Goal: Information Seeking & Learning: Learn about a topic

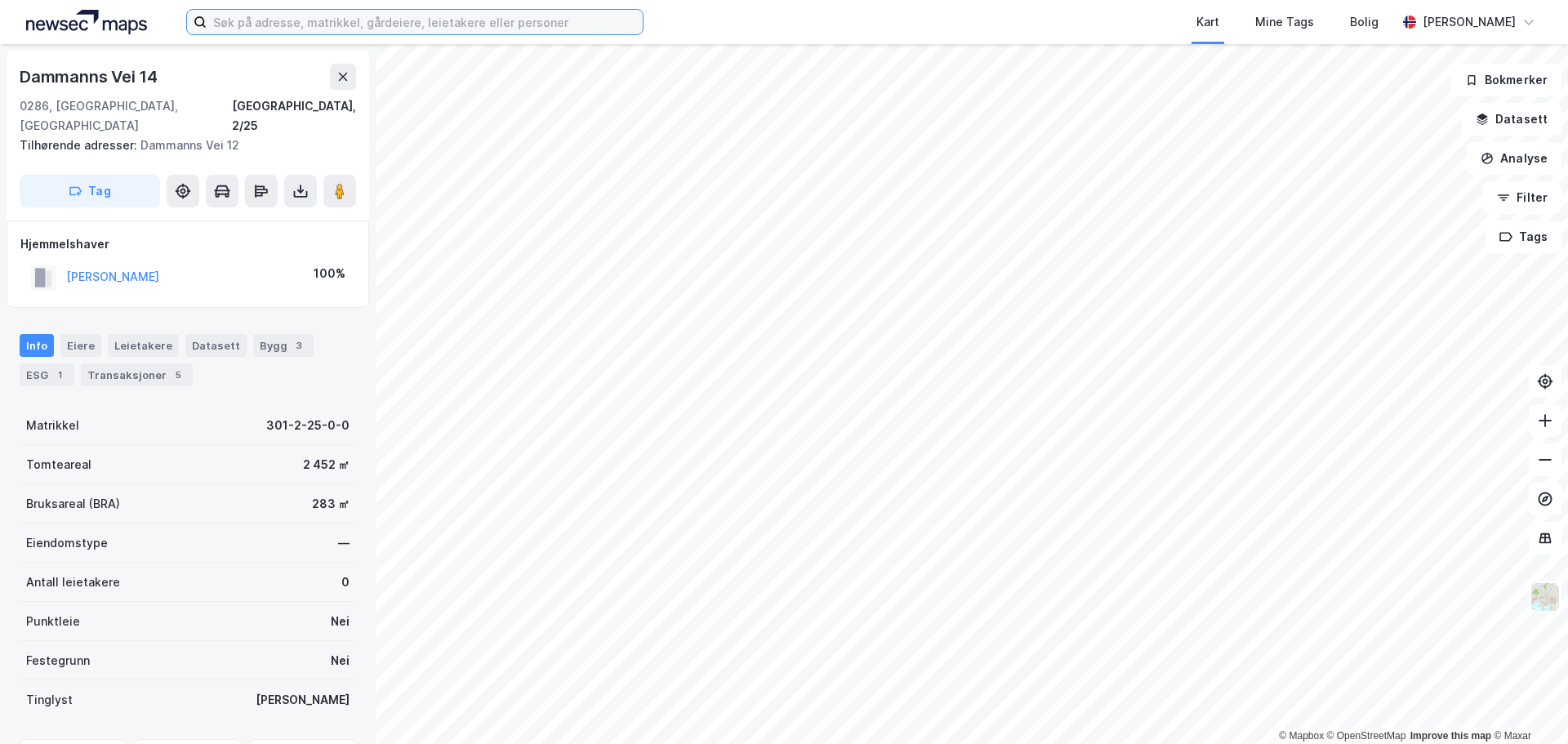
click at [485, 28] on input at bounding box center [425, 22] width 436 height 24
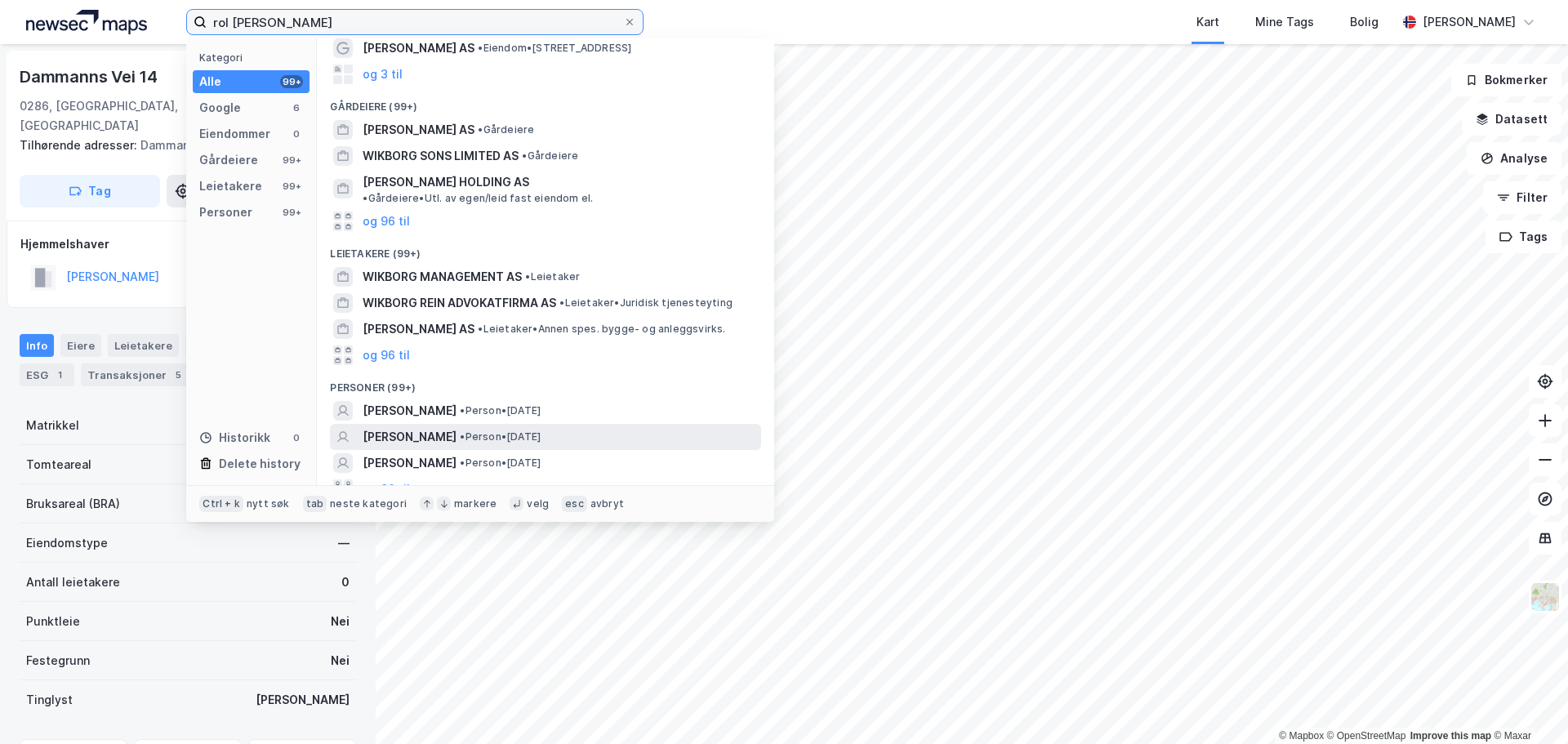
scroll to position [102, 0]
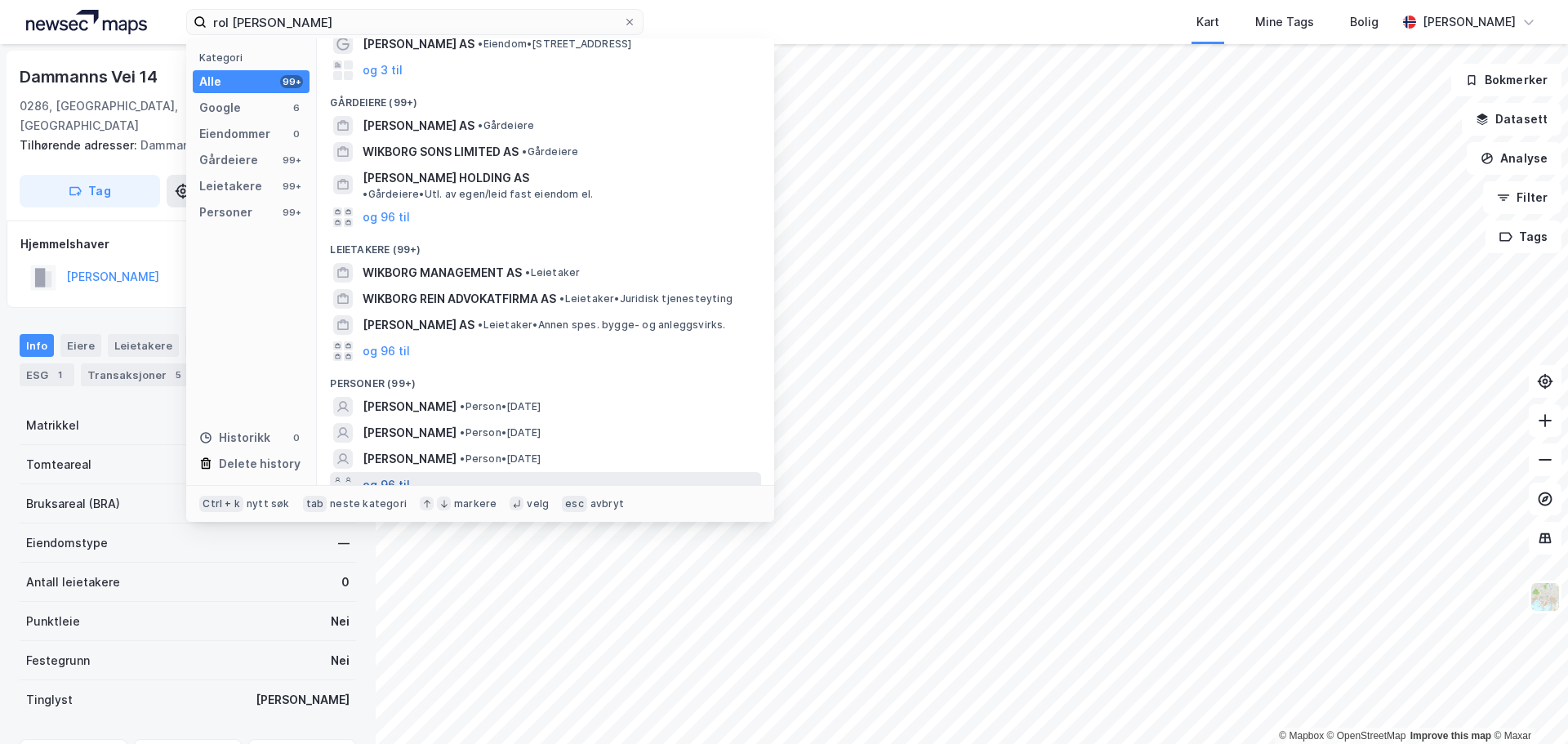
click at [387, 475] on button "og 96 til" at bounding box center [386, 485] width 47 height 20
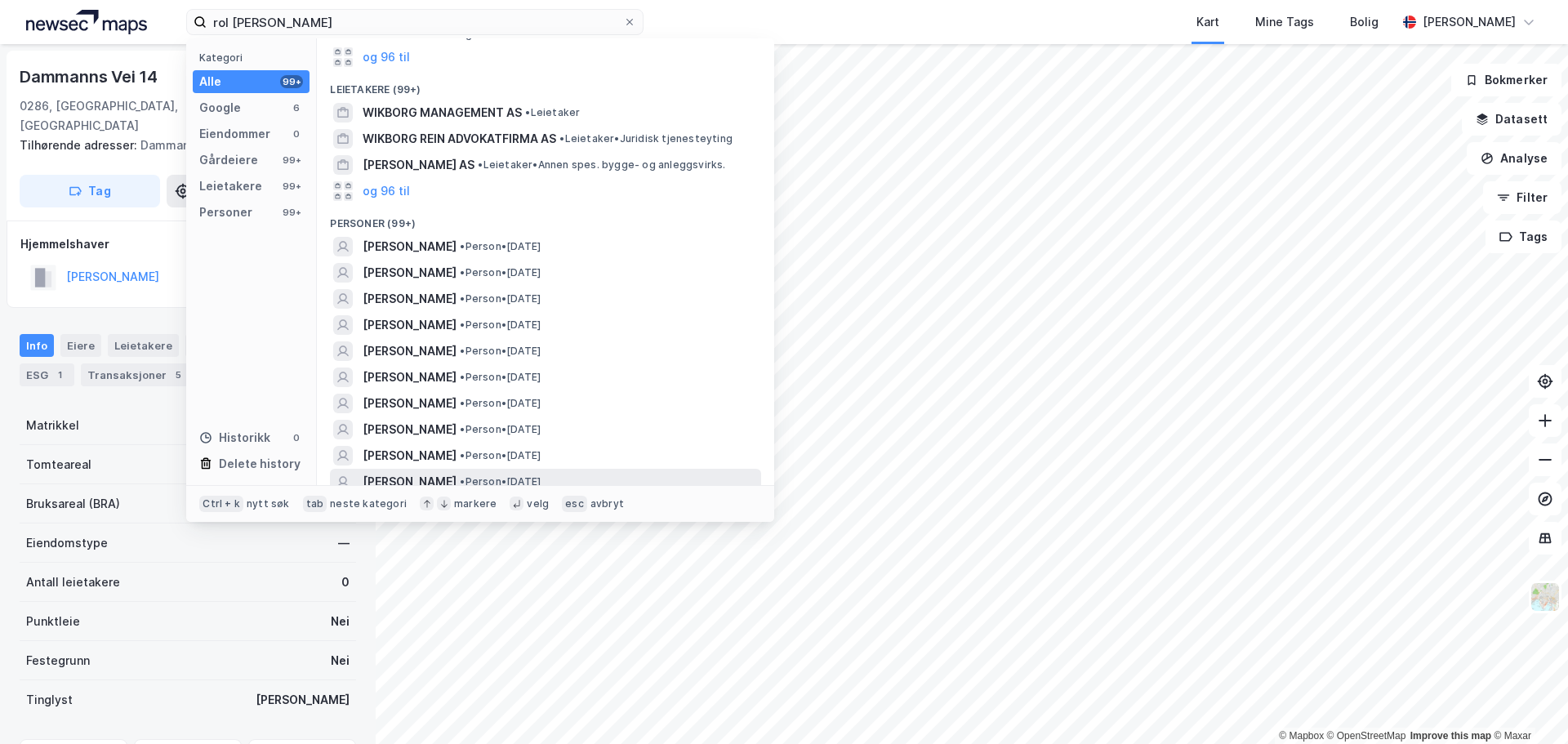
scroll to position [265, 0]
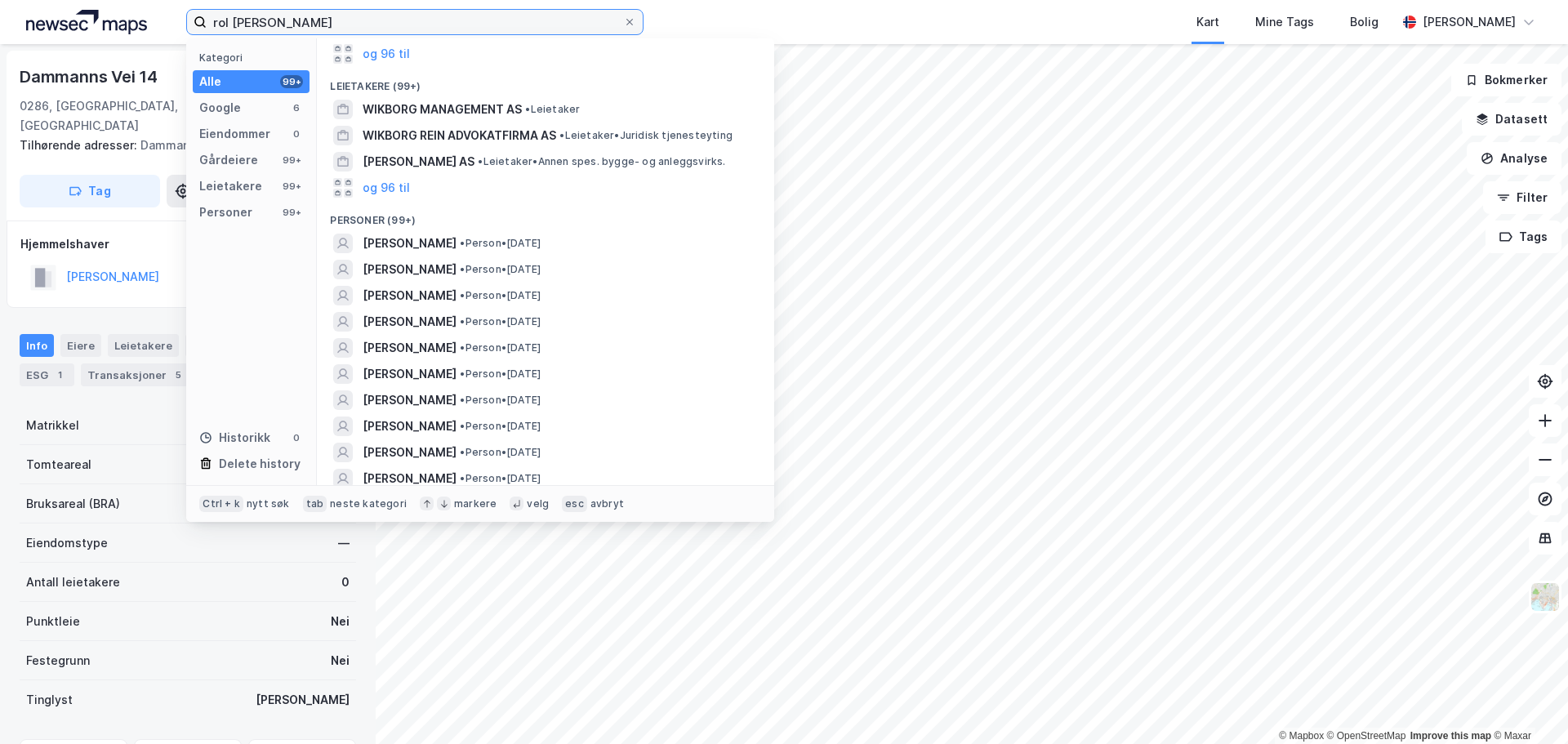
click at [224, 23] on input "rol [PERSON_NAME]" at bounding box center [415, 22] width 416 height 24
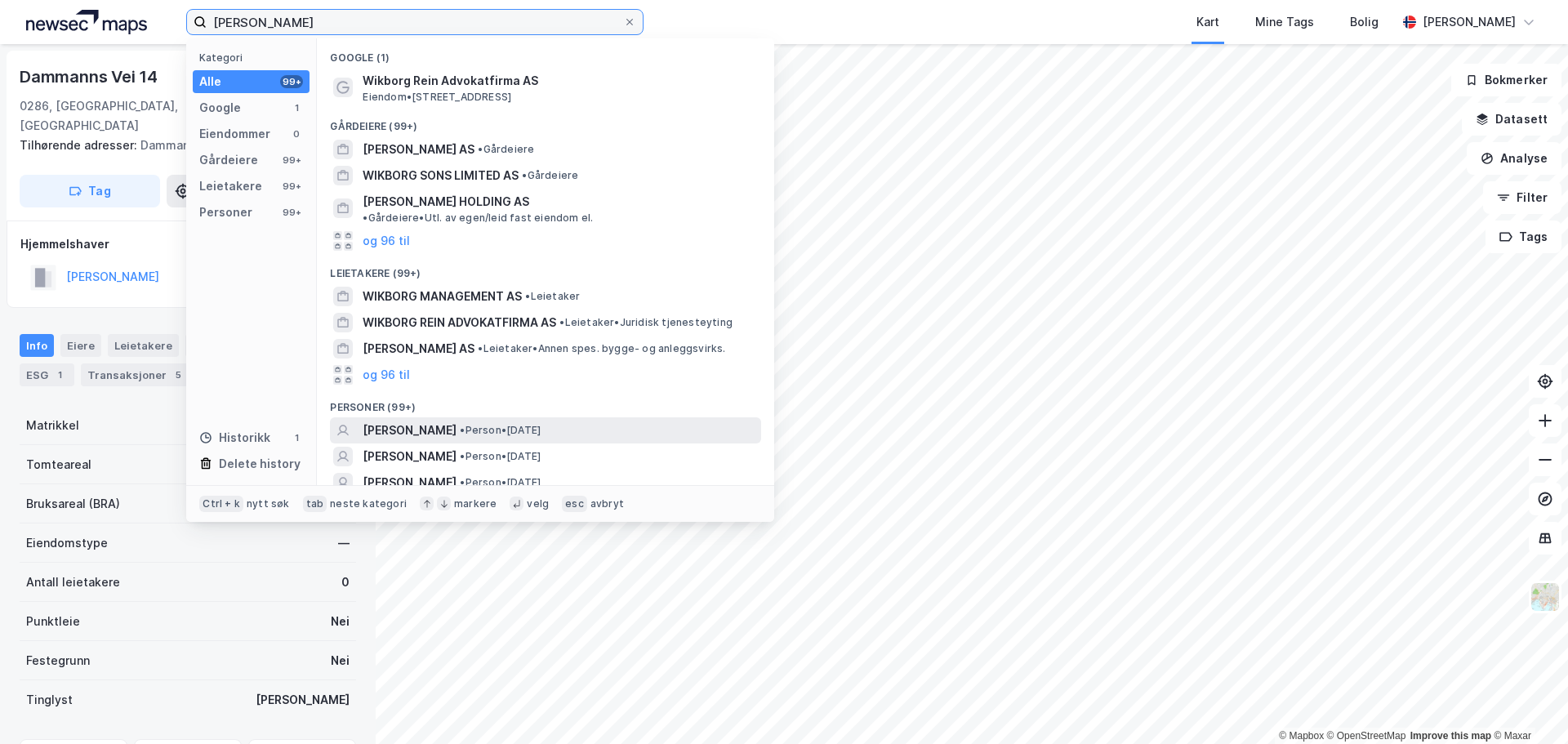
type input "[PERSON_NAME]"
click at [434, 421] on span "[PERSON_NAME]" at bounding box center [409, 431] width 94 height 20
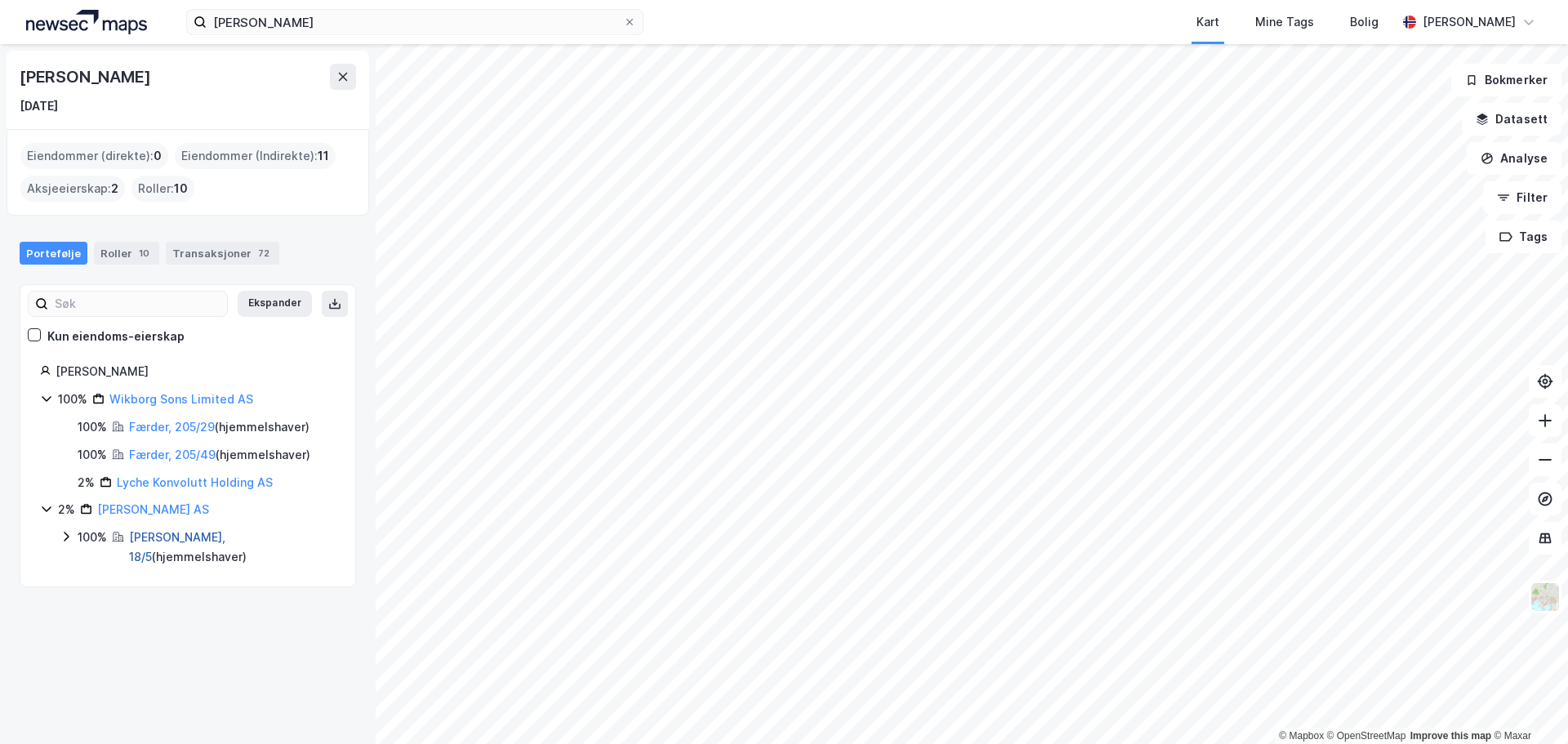
click at [159, 534] on link "[PERSON_NAME], 18/5" at bounding box center [177, 546] width 97 height 33
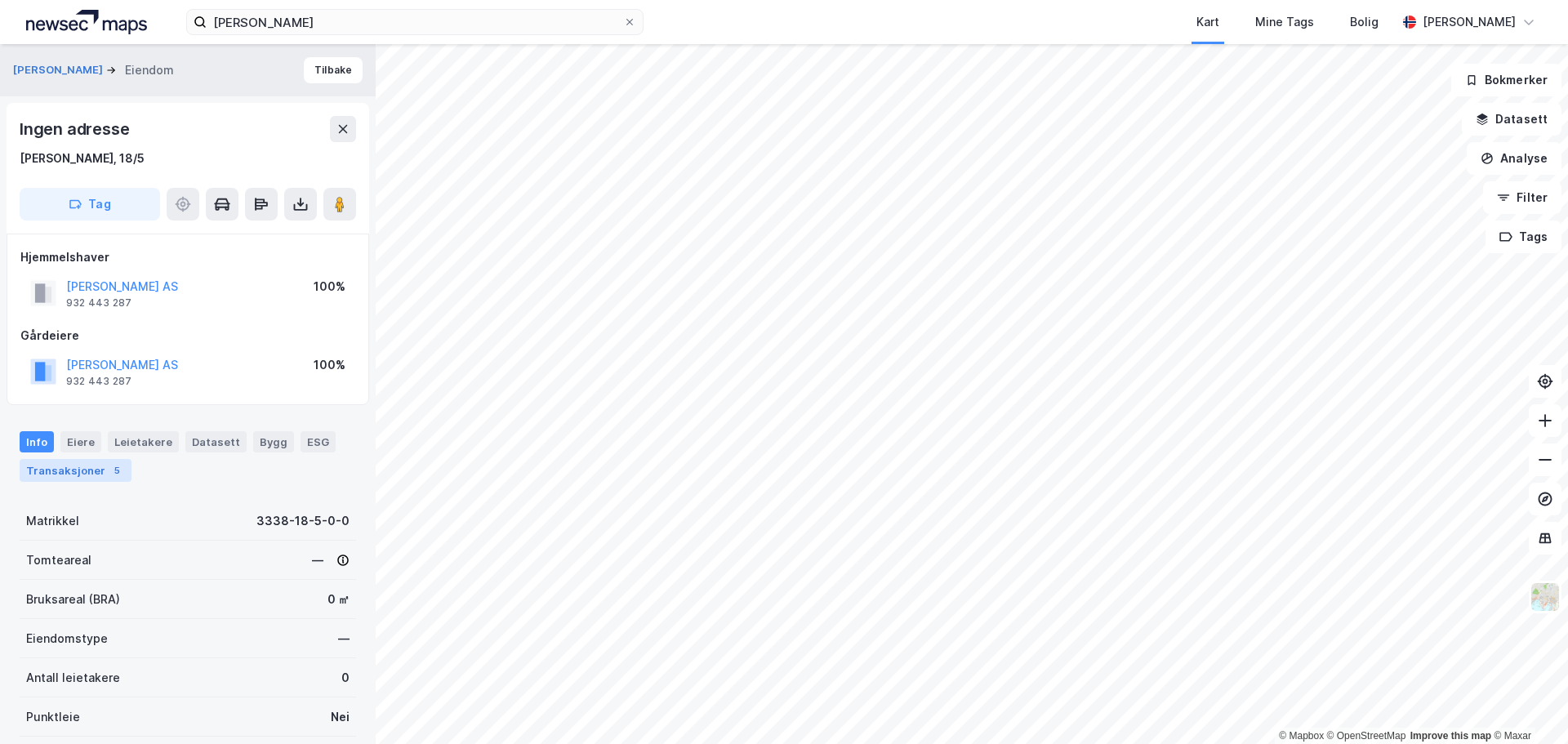
click at [93, 472] on div "Transaksjoner 5" at bounding box center [76, 470] width 112 height 23
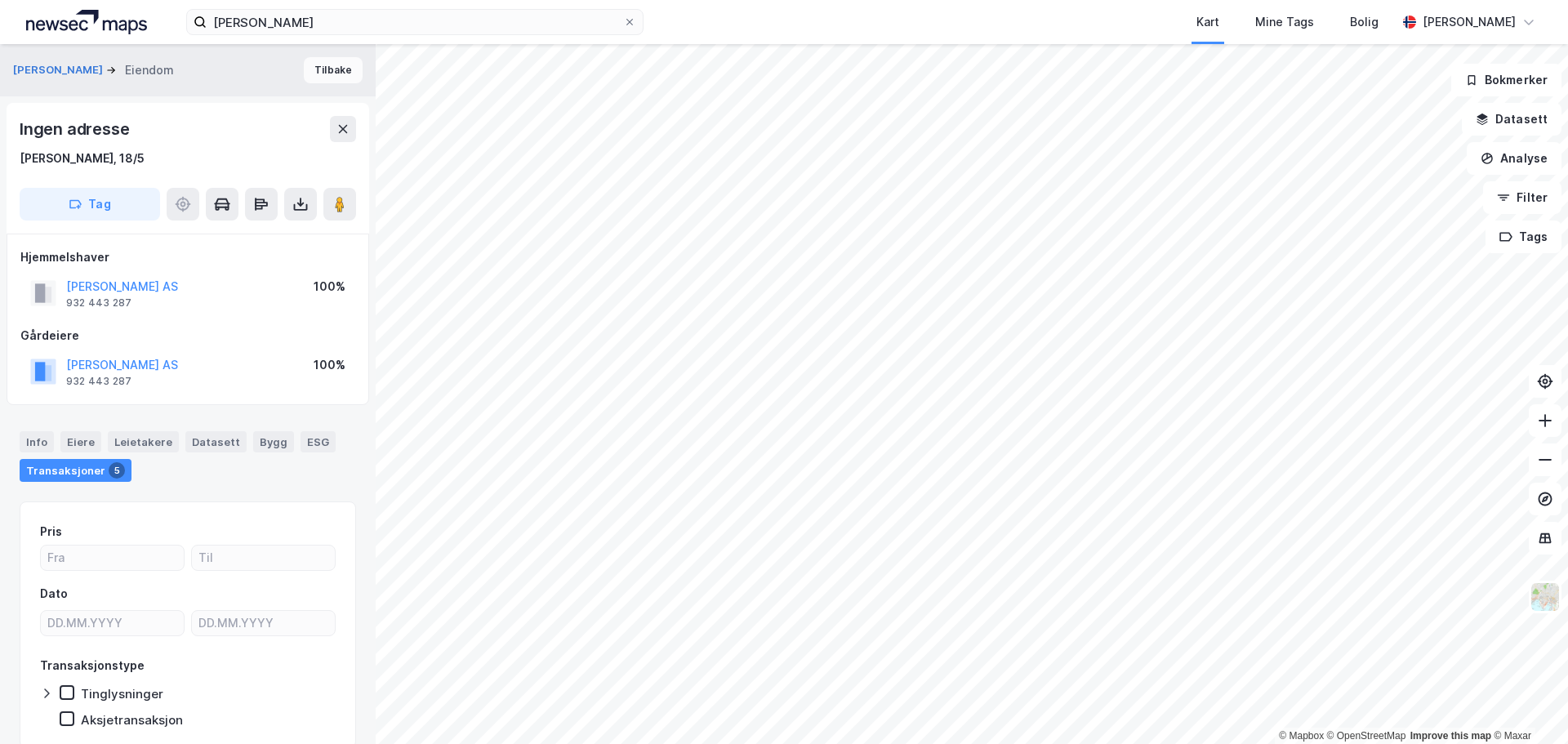
click at [303, 67] on button "Tilbake" at bounding box center [332, 70] width 59 height 26
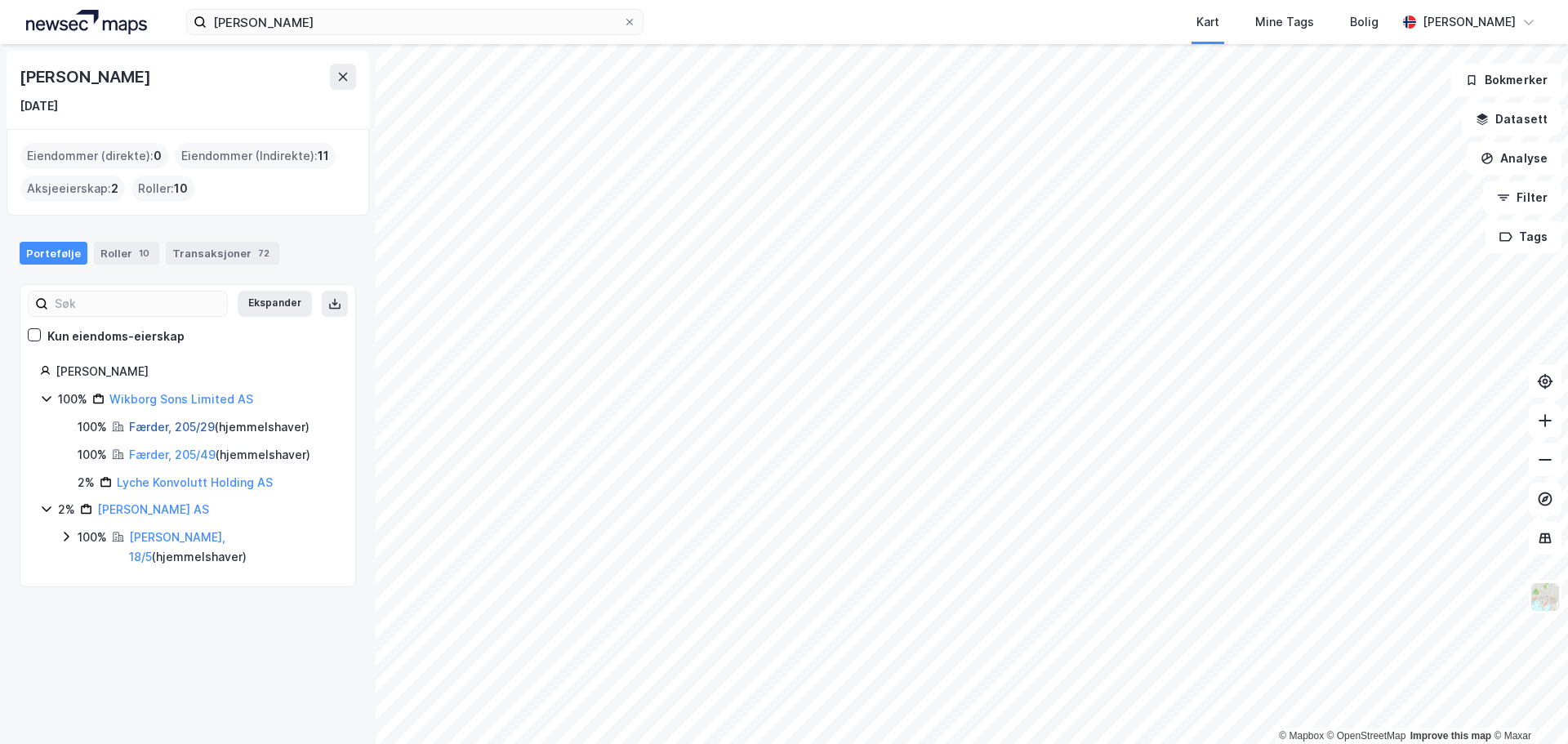
click at [161, 425] on link "Færder, 205/29" at bounding box center [172, 426] width 86 height 14
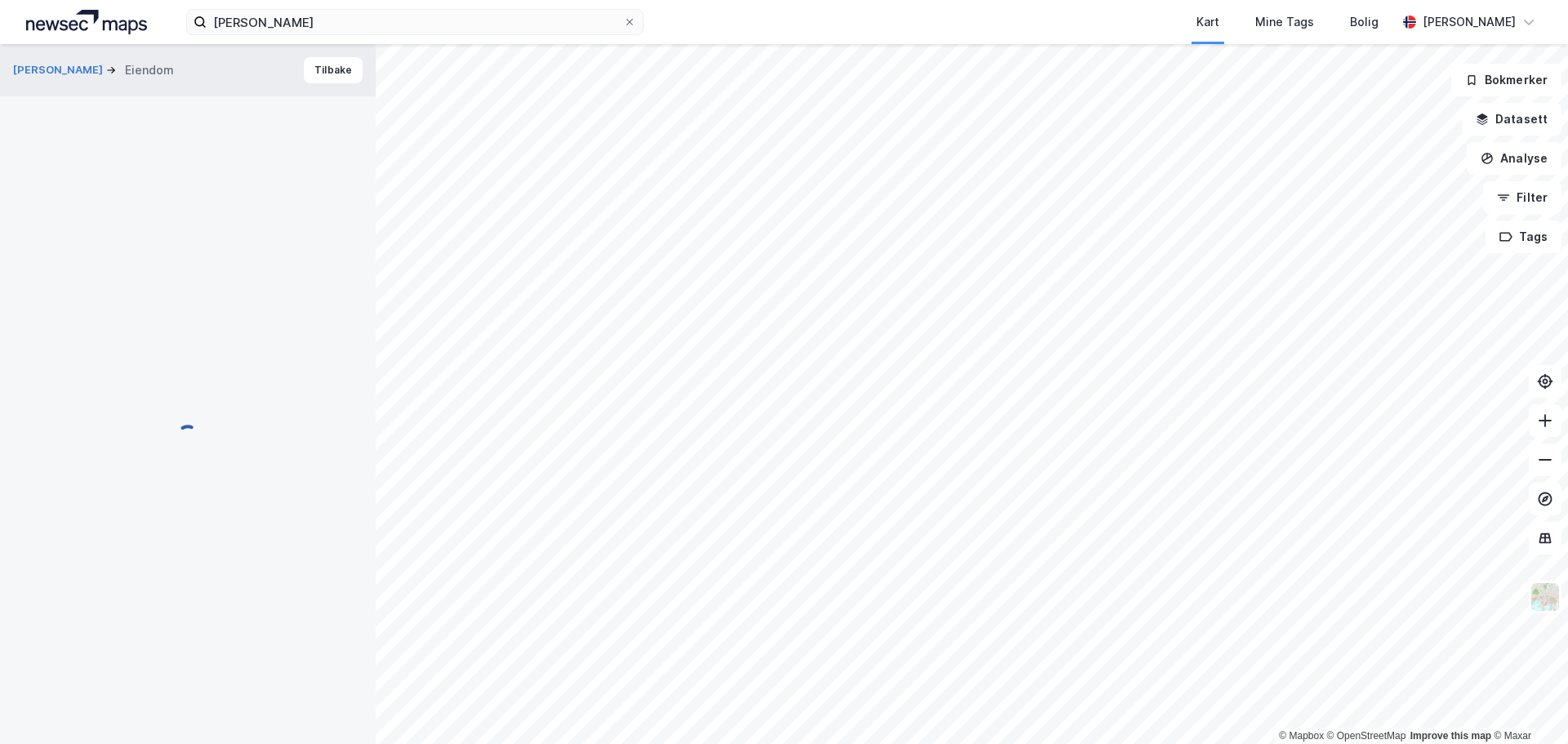
scroll to position [1, 0]
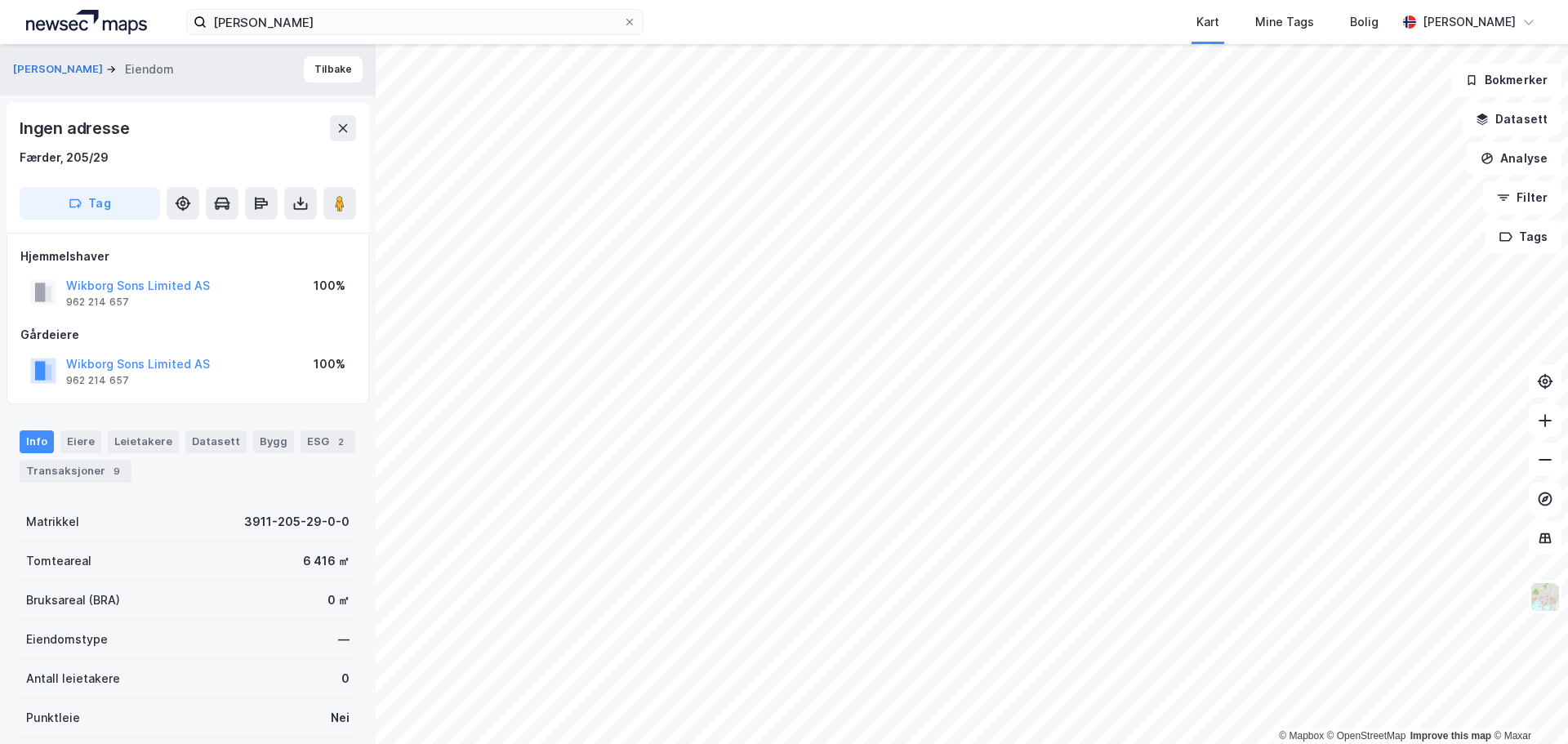
scroll to position [1, 0]
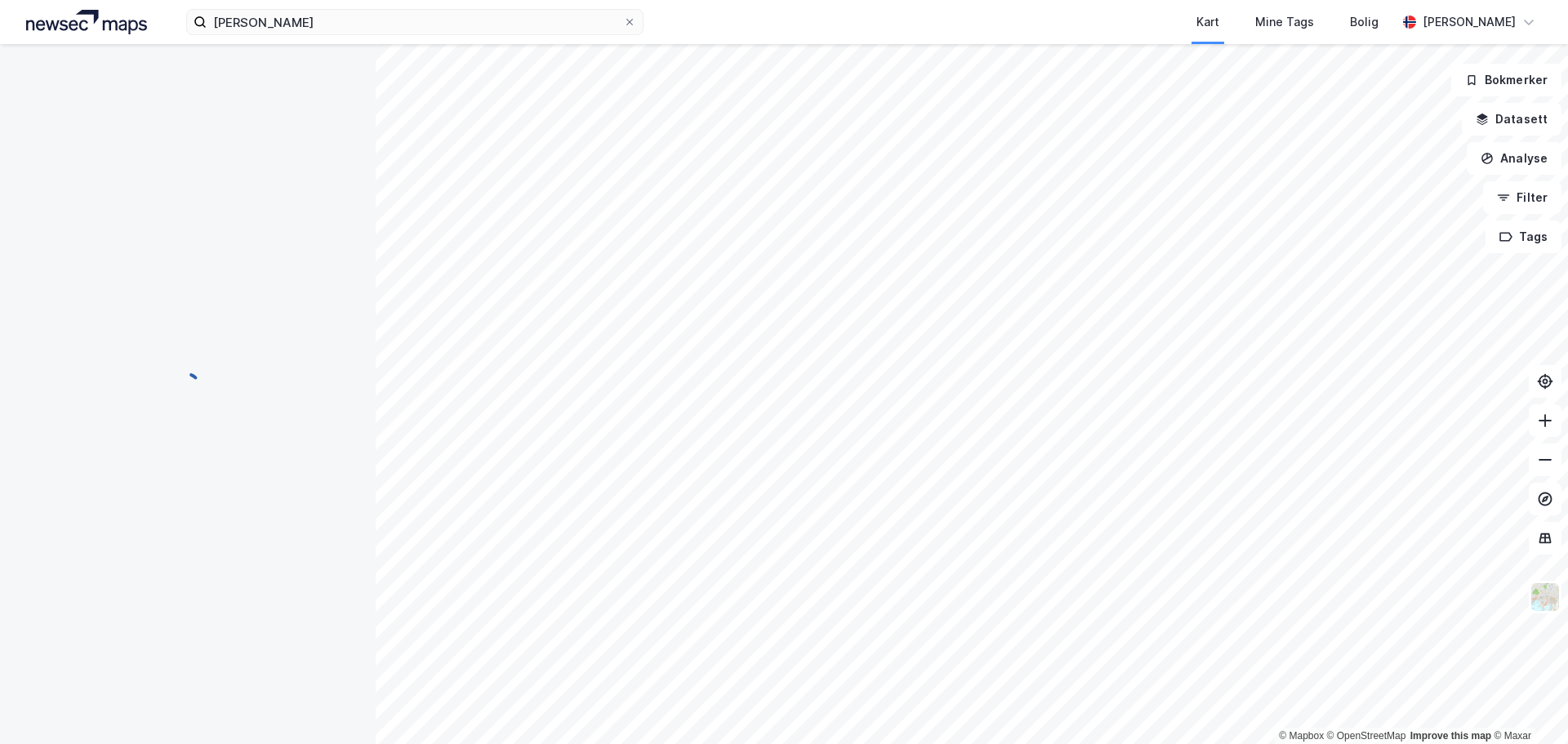
scroll to position [1, 0]
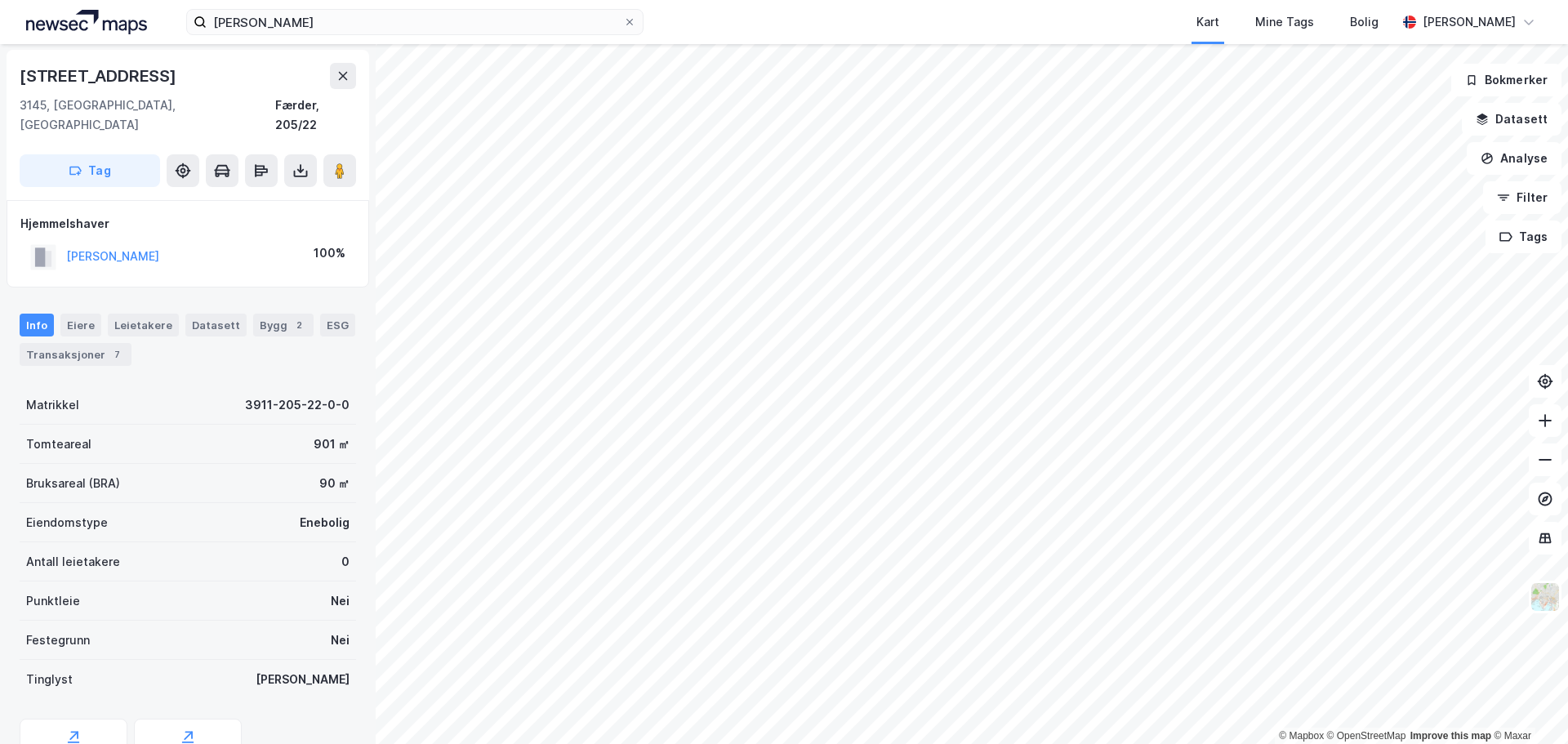
scroll to position [1, 0]
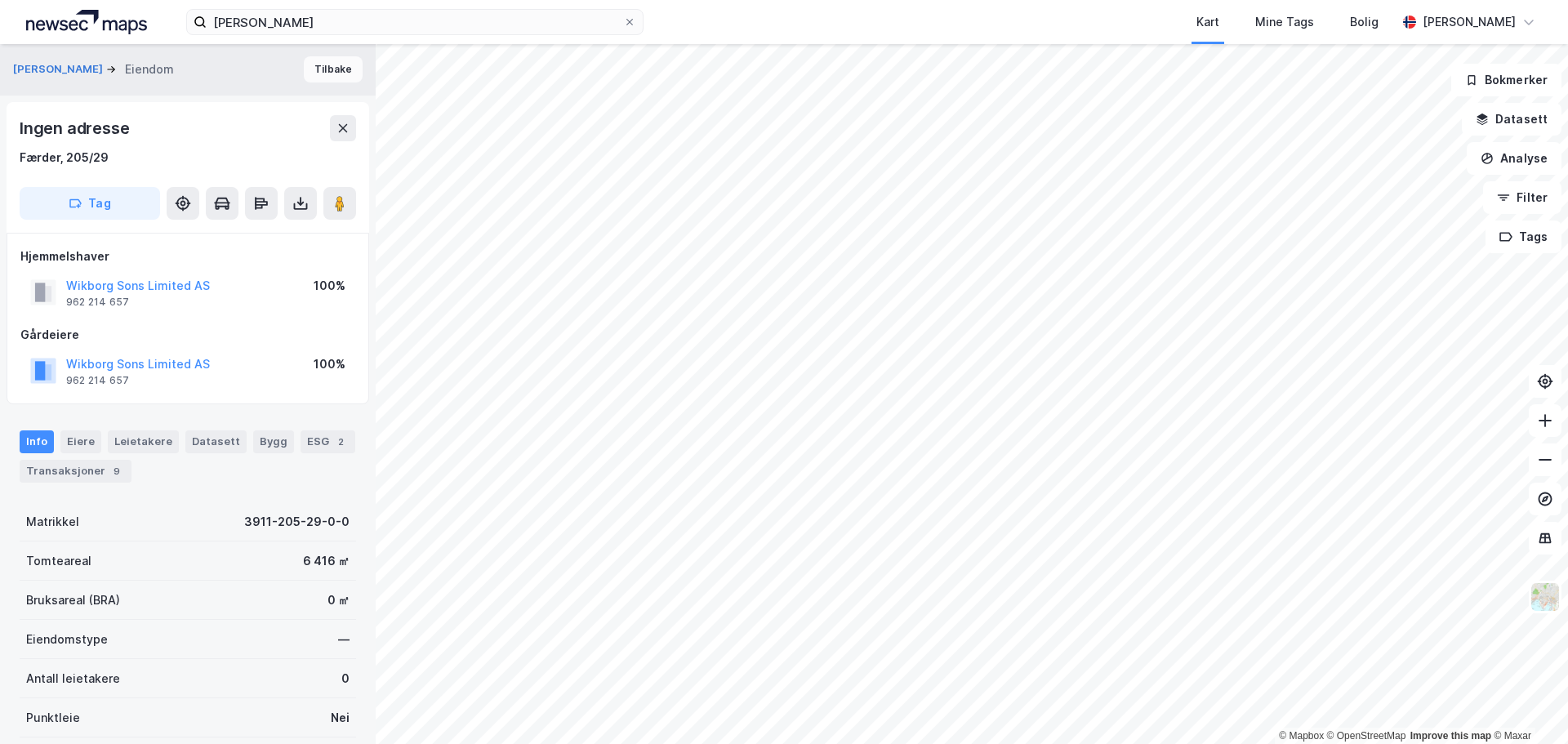
click at [316, 64] on button "Tilbake" at bounding box center [332, 69] width 59 height 26
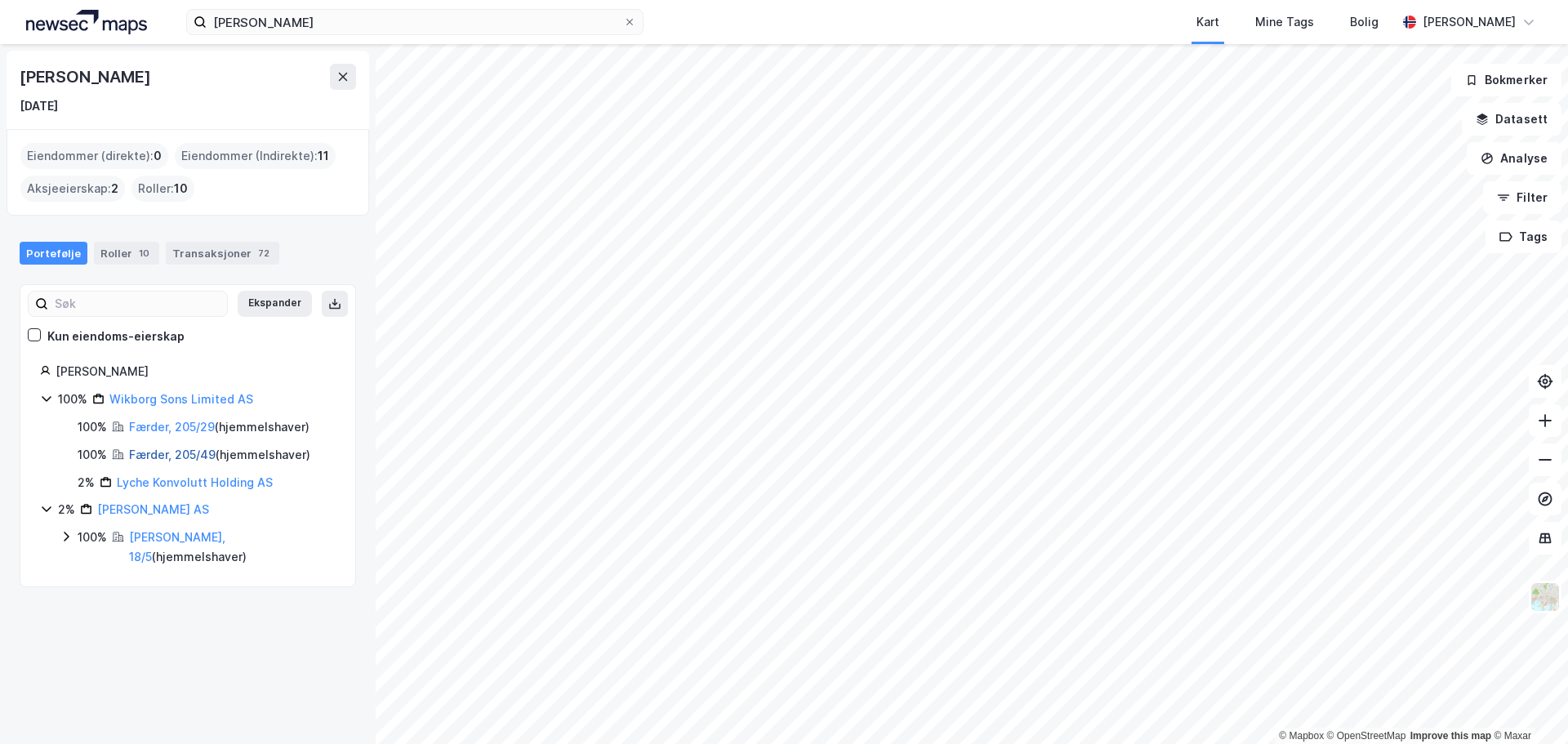
click at [170, 451] on link "Færder, 205/49" at bounding box center [173, 453] width 87 height 14
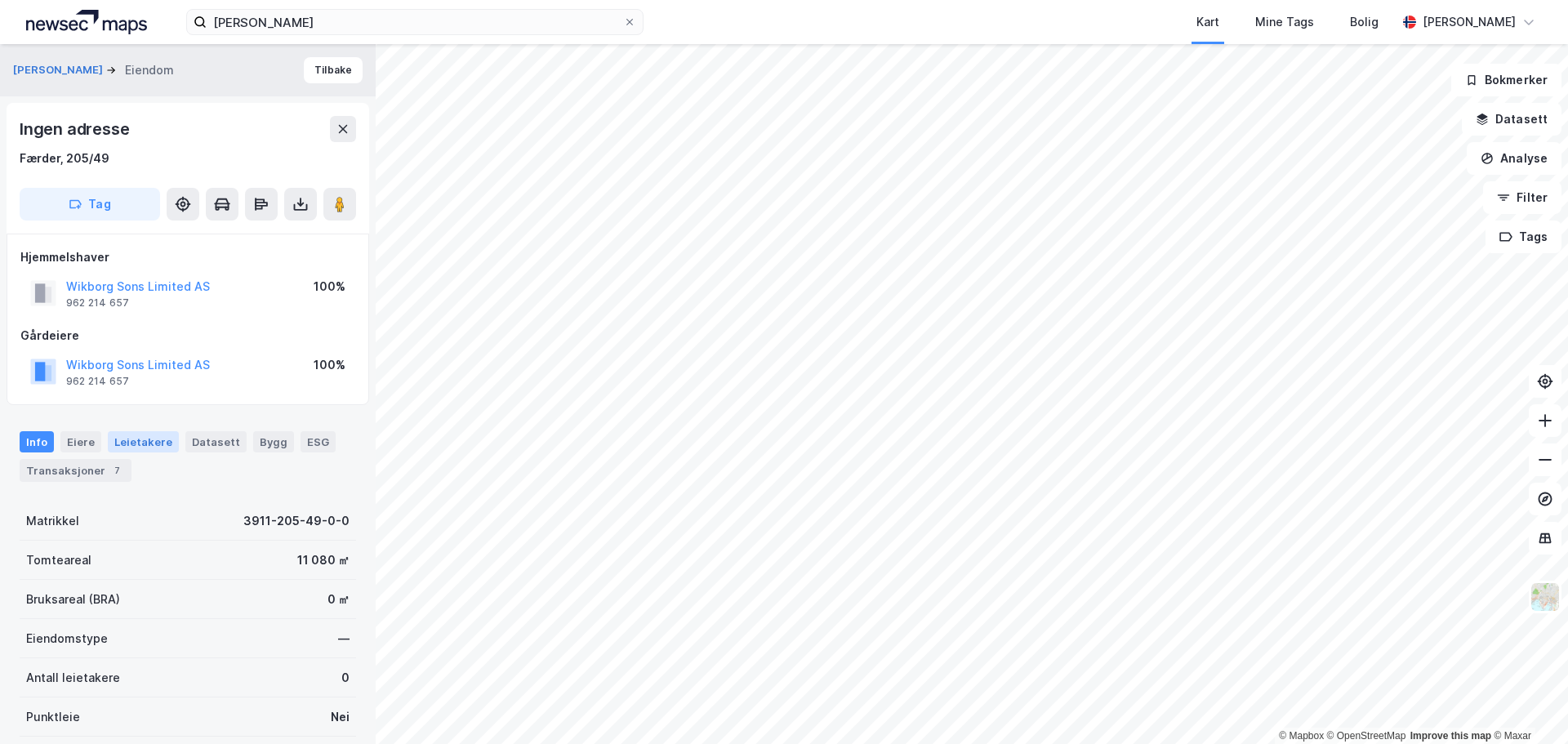
scroll to position [1, 0]
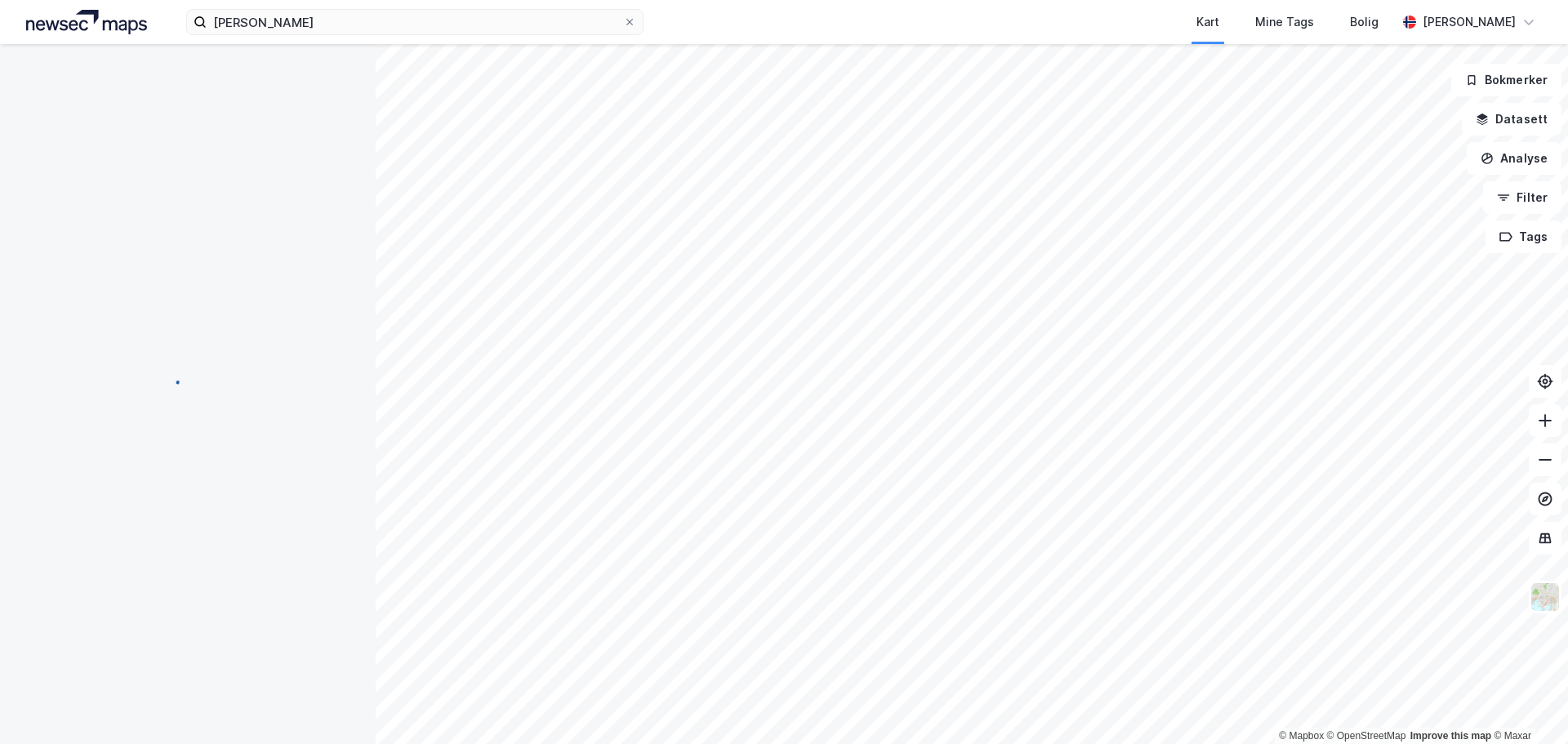
scroll to position [1, 0]
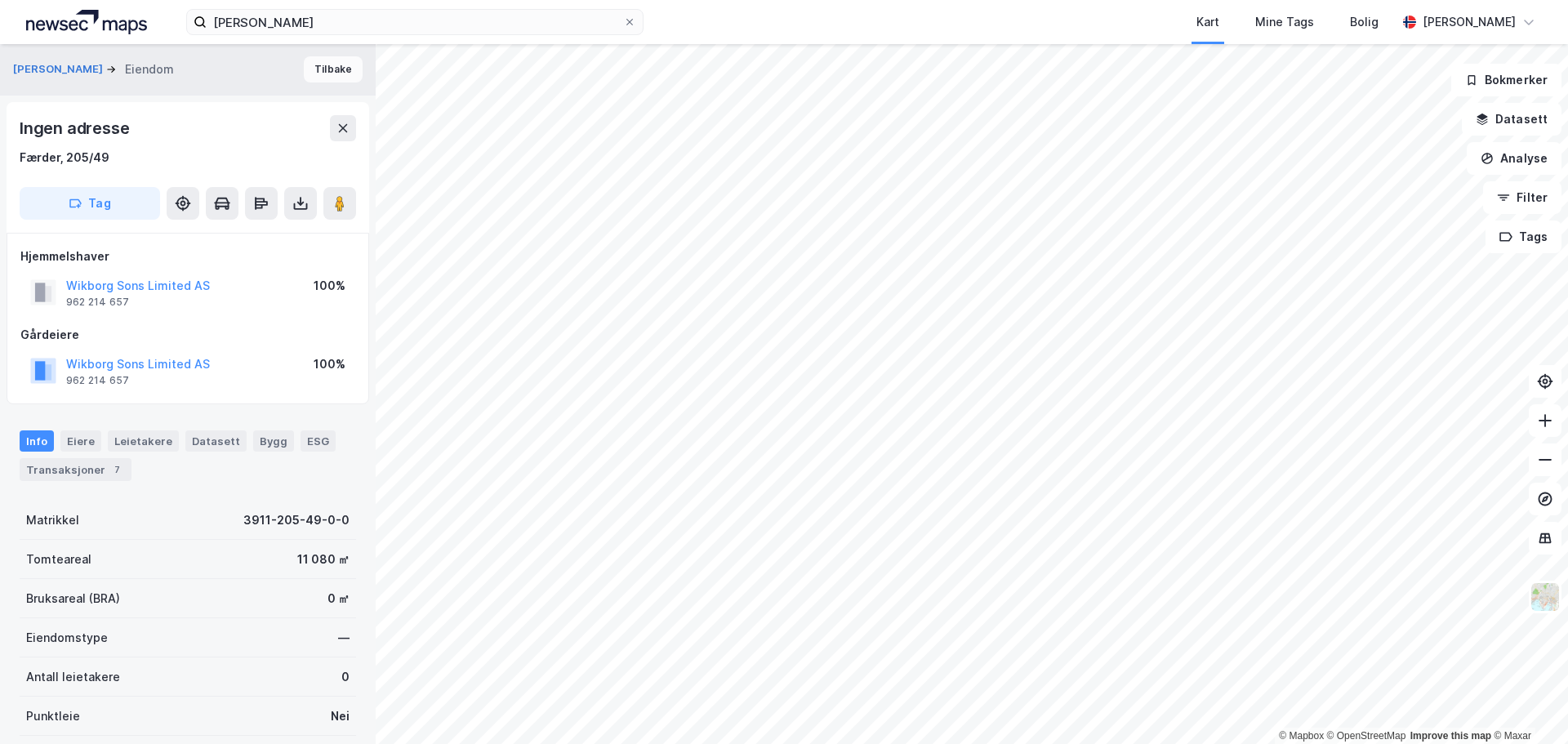
click at [303, 66] on button "Tilbake" at bounding box center [332, 69] width 59 height 26
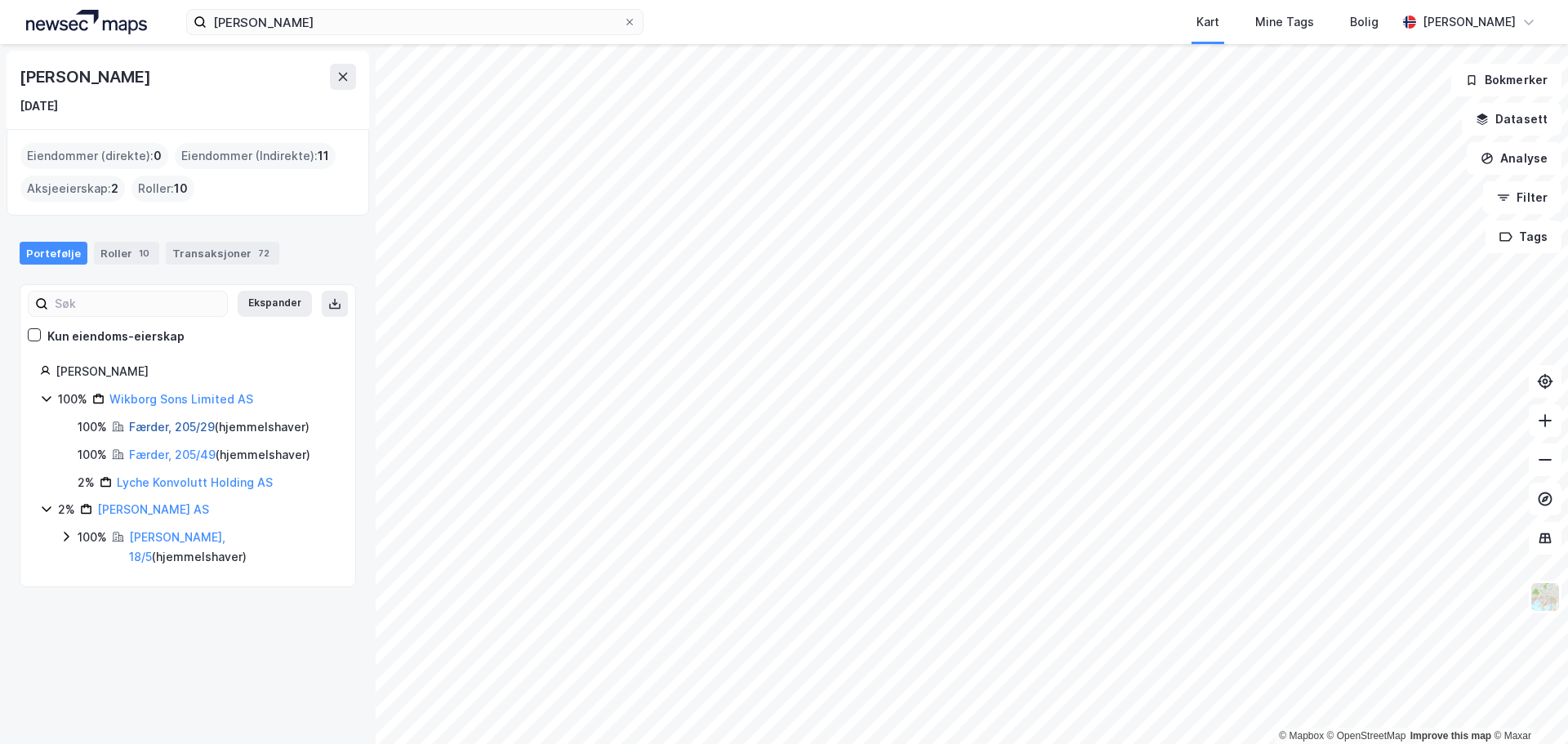
click at [183, 429] on link "Færder, 205/29" at bounding box center [172, 426] width 86 height 14
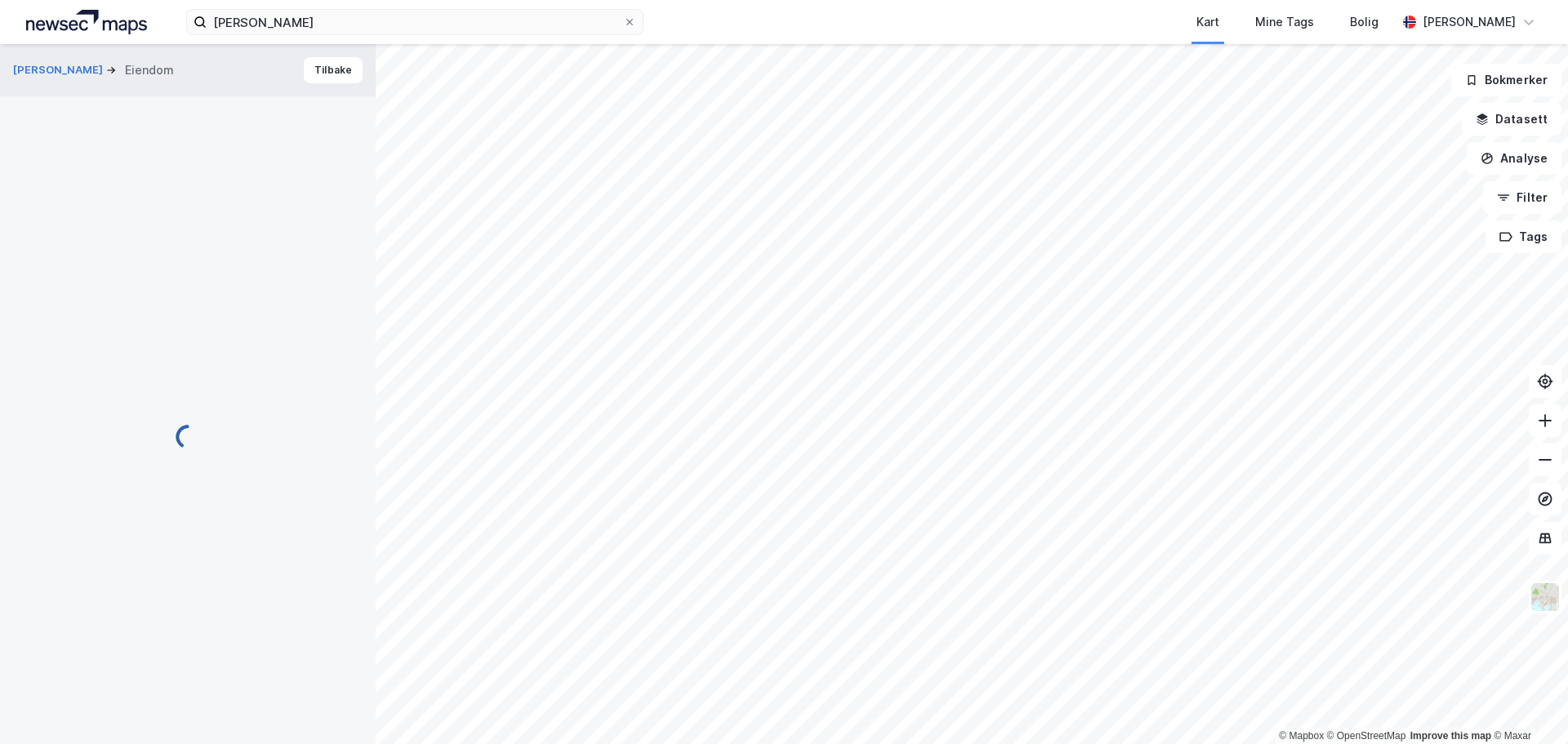
scroll to position [1, 0]
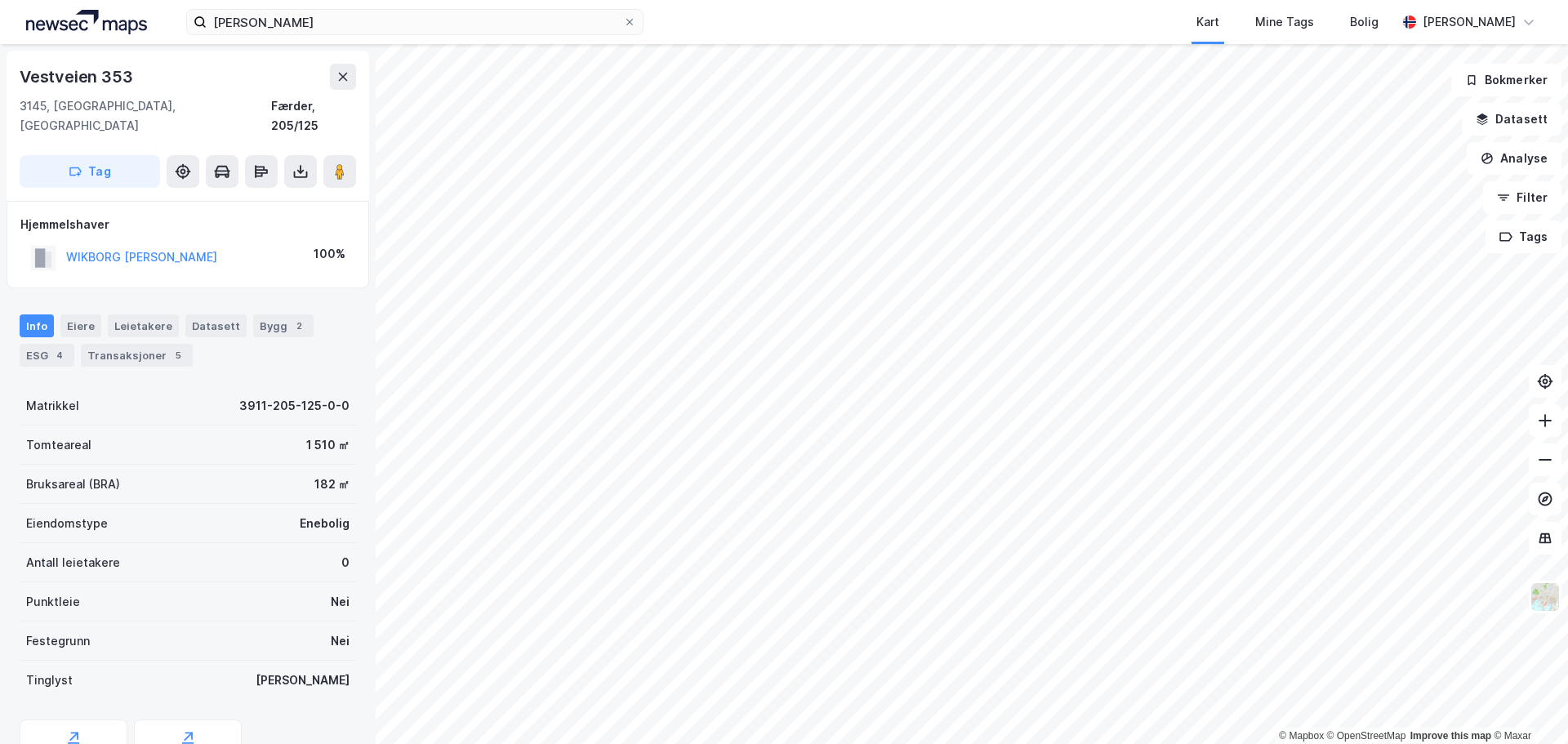
scroll to position [1, 0]
click at [0, 0] on button "WIKBORG [PERSON_NAME]" at bounding box center [0, 0] width 0 height 0
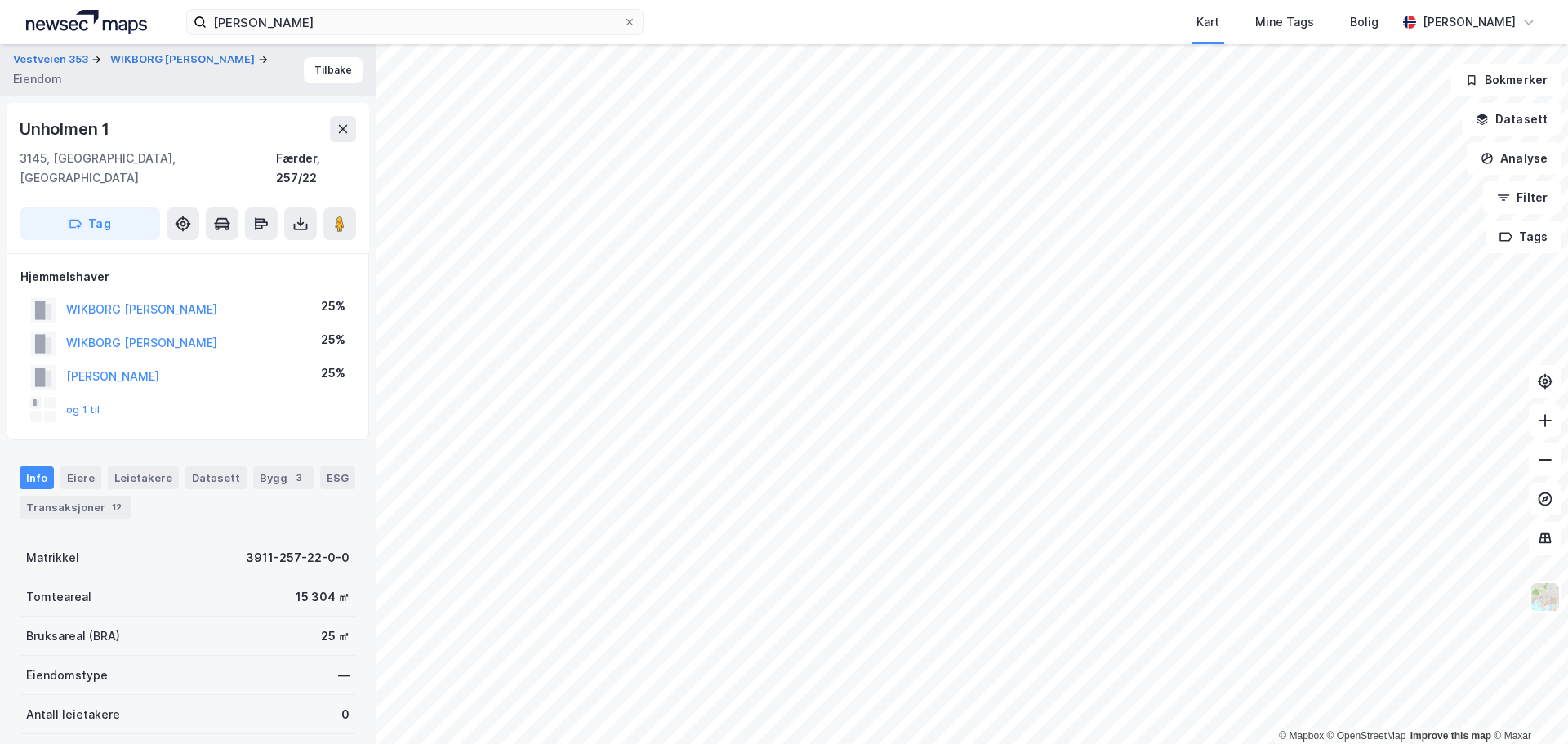
scroll to position [1, 0]
click at [0, 0] on button "og 1 til" at bounding box center [0, 0] width 0 height 0
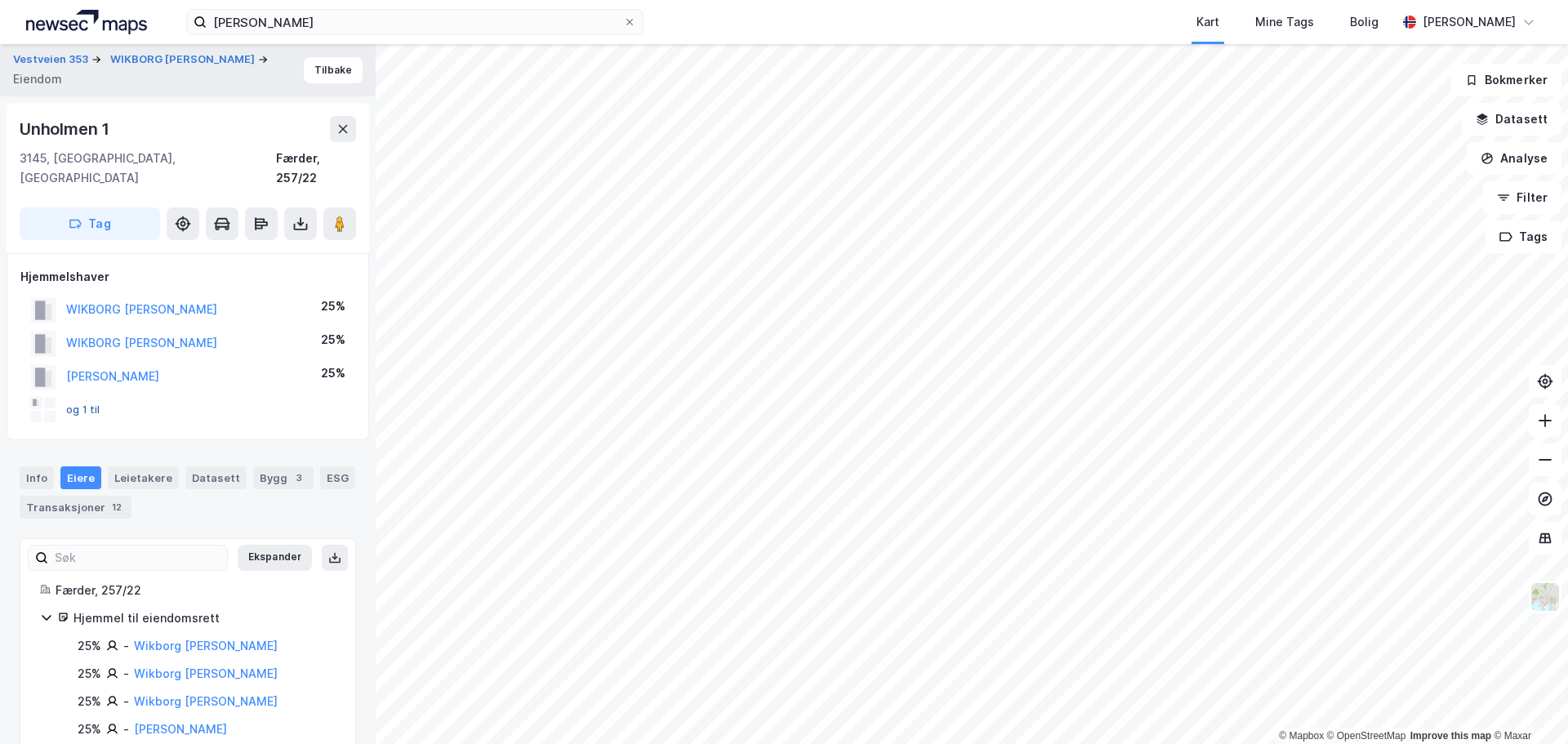
click at [0, 0] on button "og 1 til" at bounding box center [0, 0] width 0 height 0
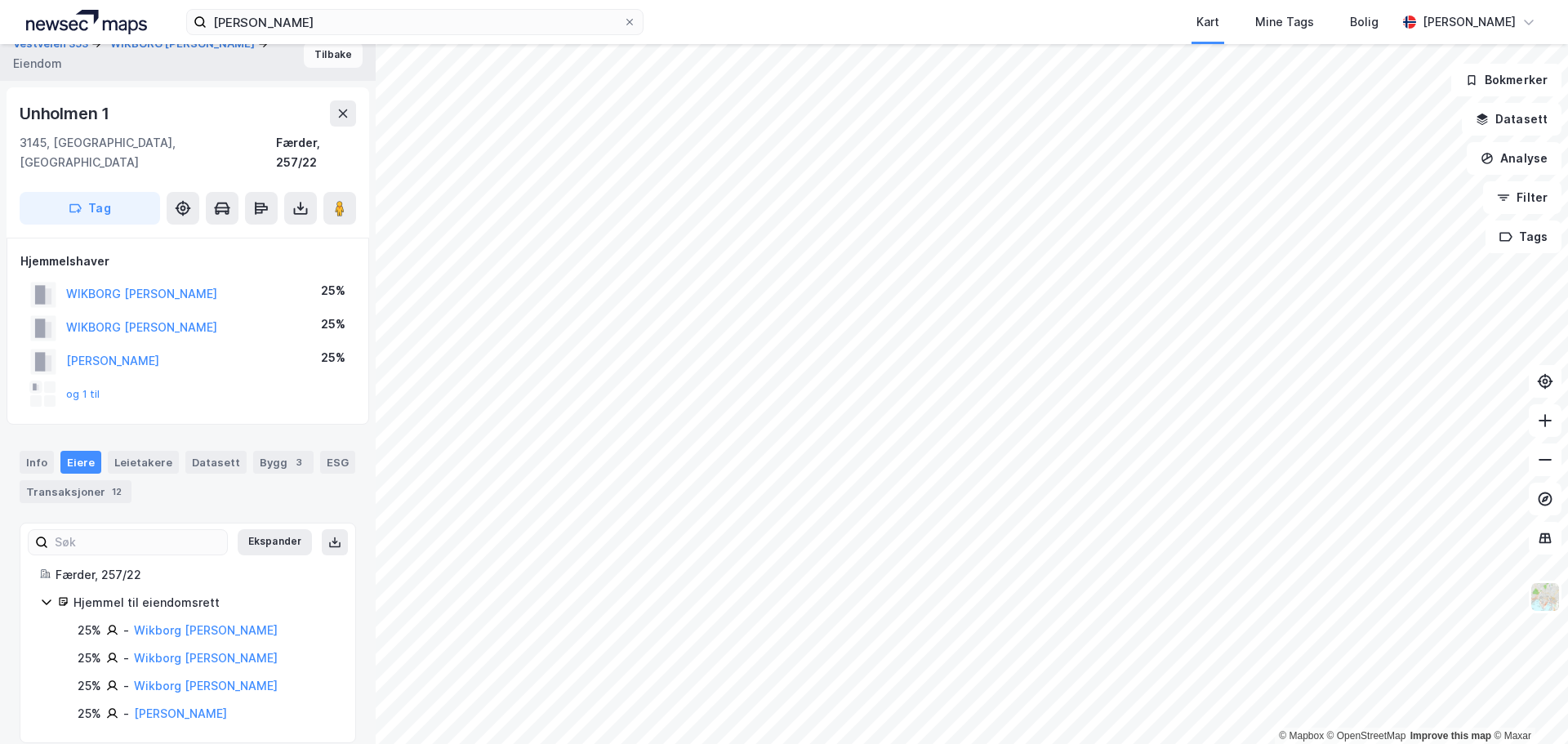
click at [341, 59] on button "Tilbake" at bounding box center [332, 54] width 59 height 26
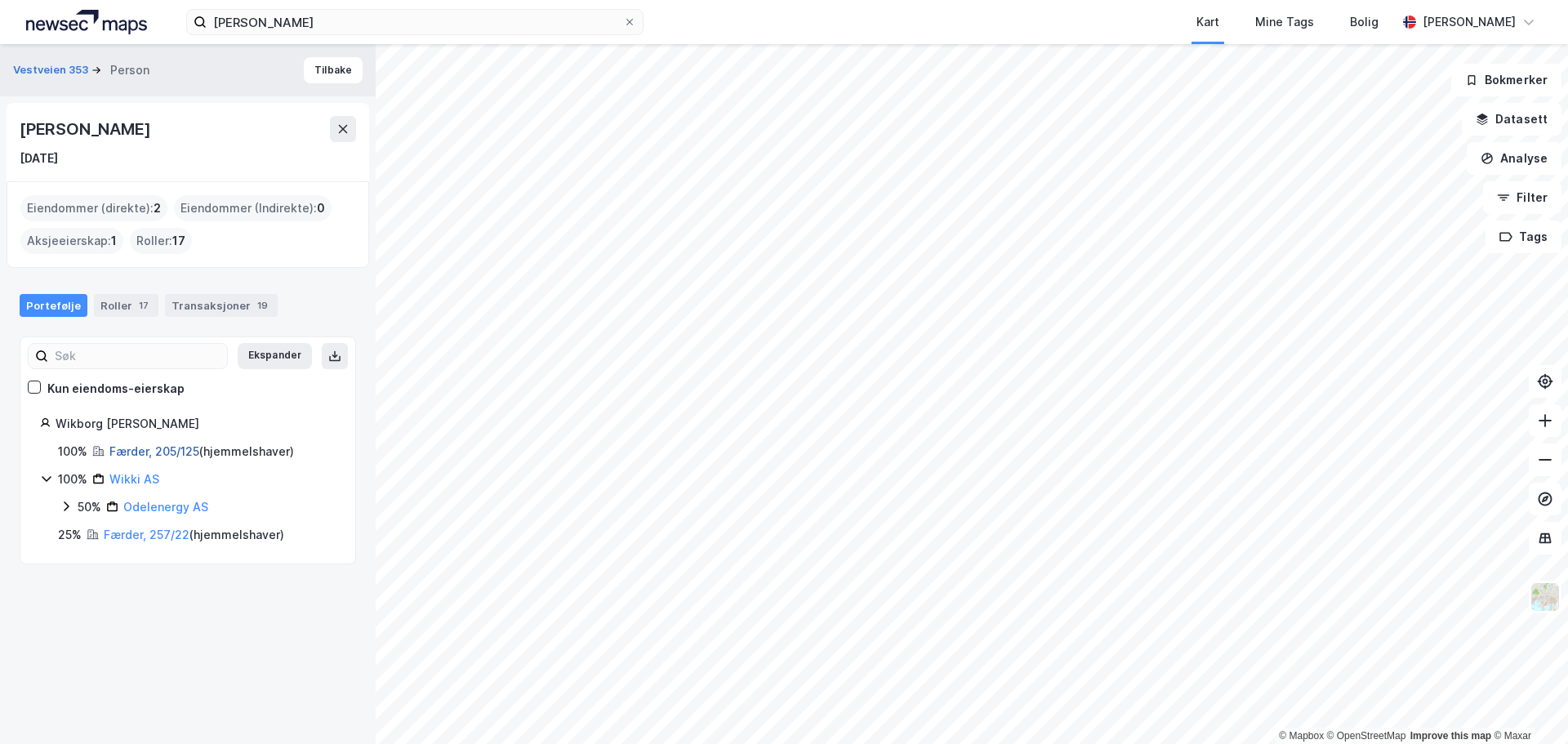
click at [156, 454] on link "Færder, 205/125" at bounding box center [154, 451] width 89 height 14
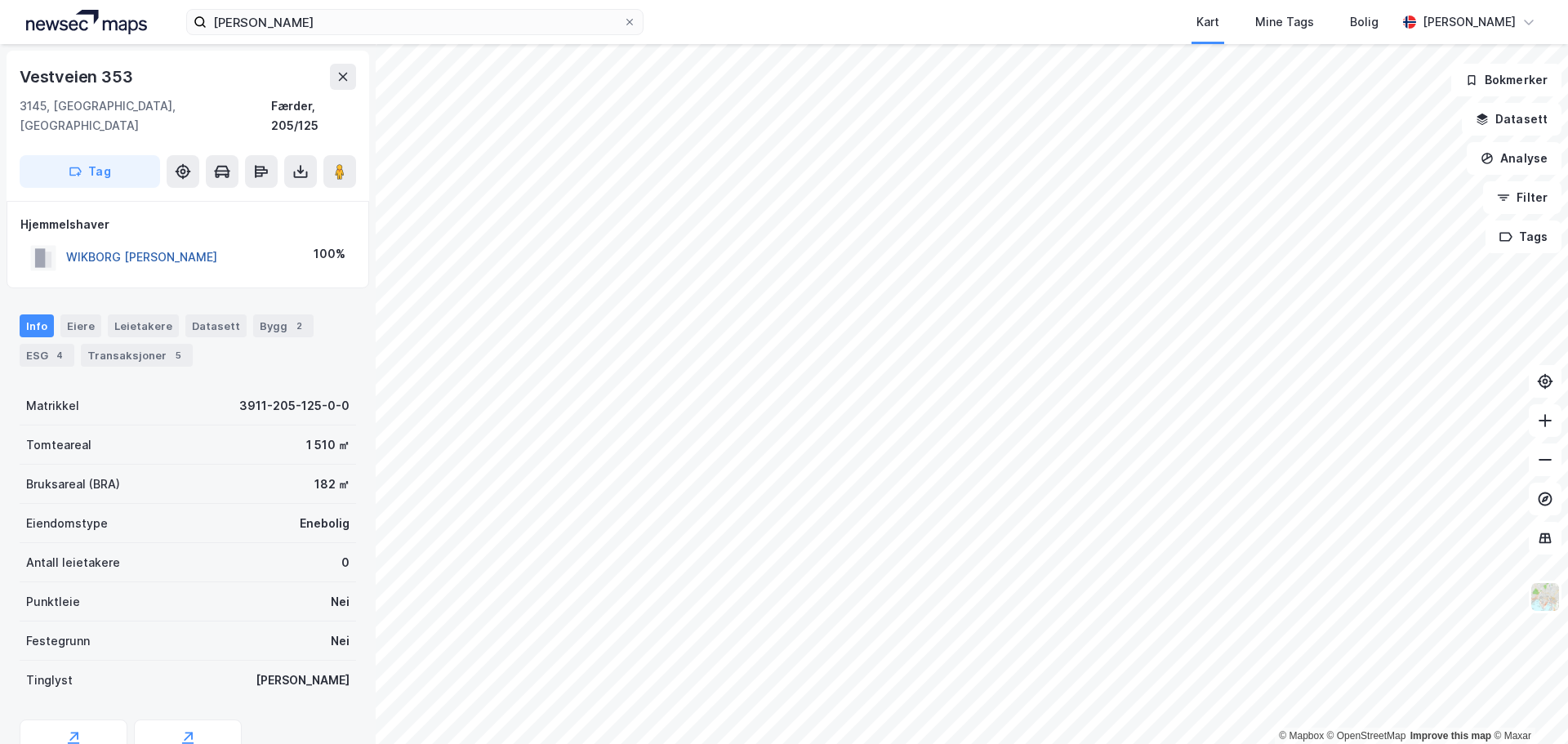
click at [0, 0] on button "WIKBORG [PERSON_NAME]" at bounding box center [0, 0] width 0 height 0
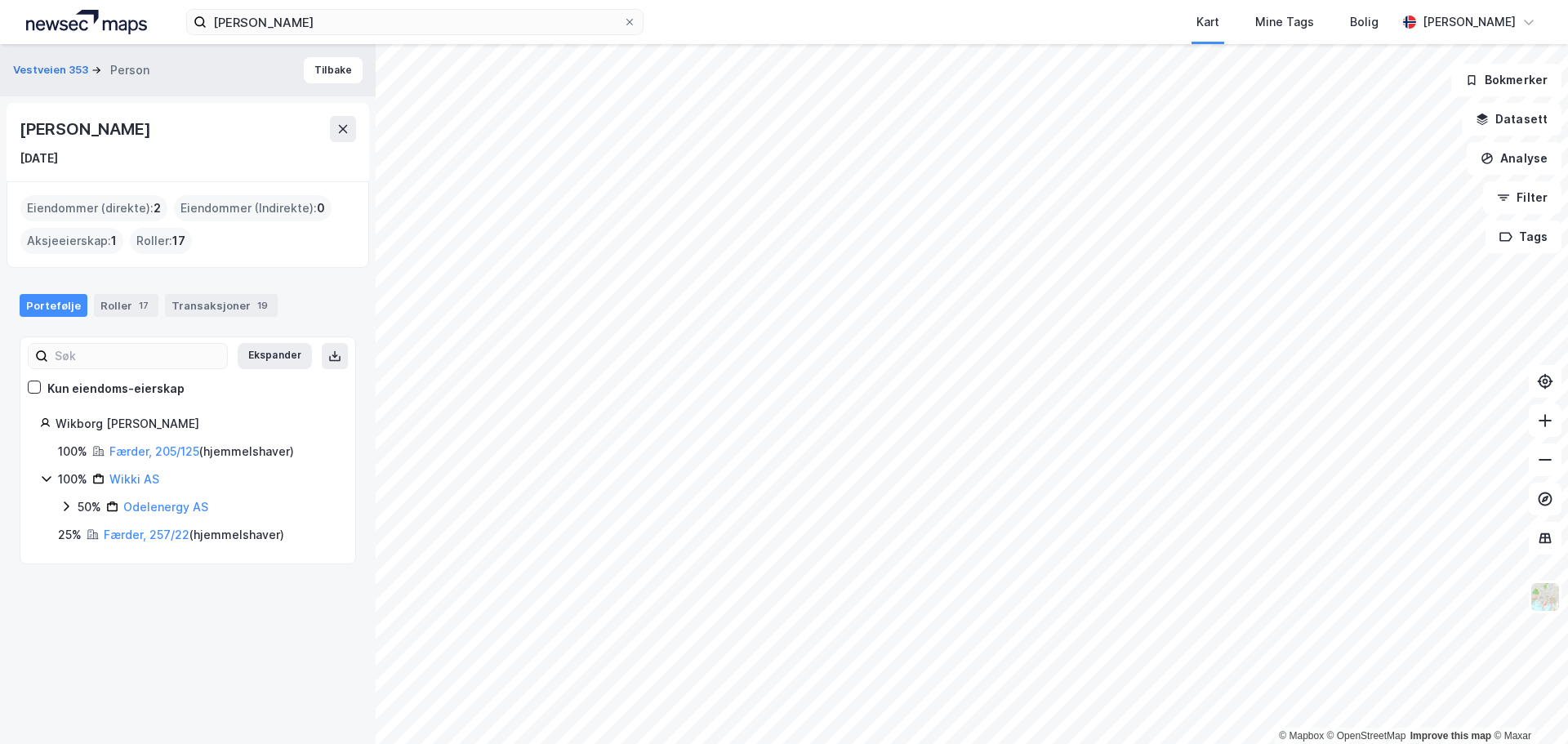
click at [61, 506] on icon at bounding box center [66, 506] width 13 height 13
click at [180, 450] on link "Færder, 205/125" at bounding box center [154, 451] width 89 height 14
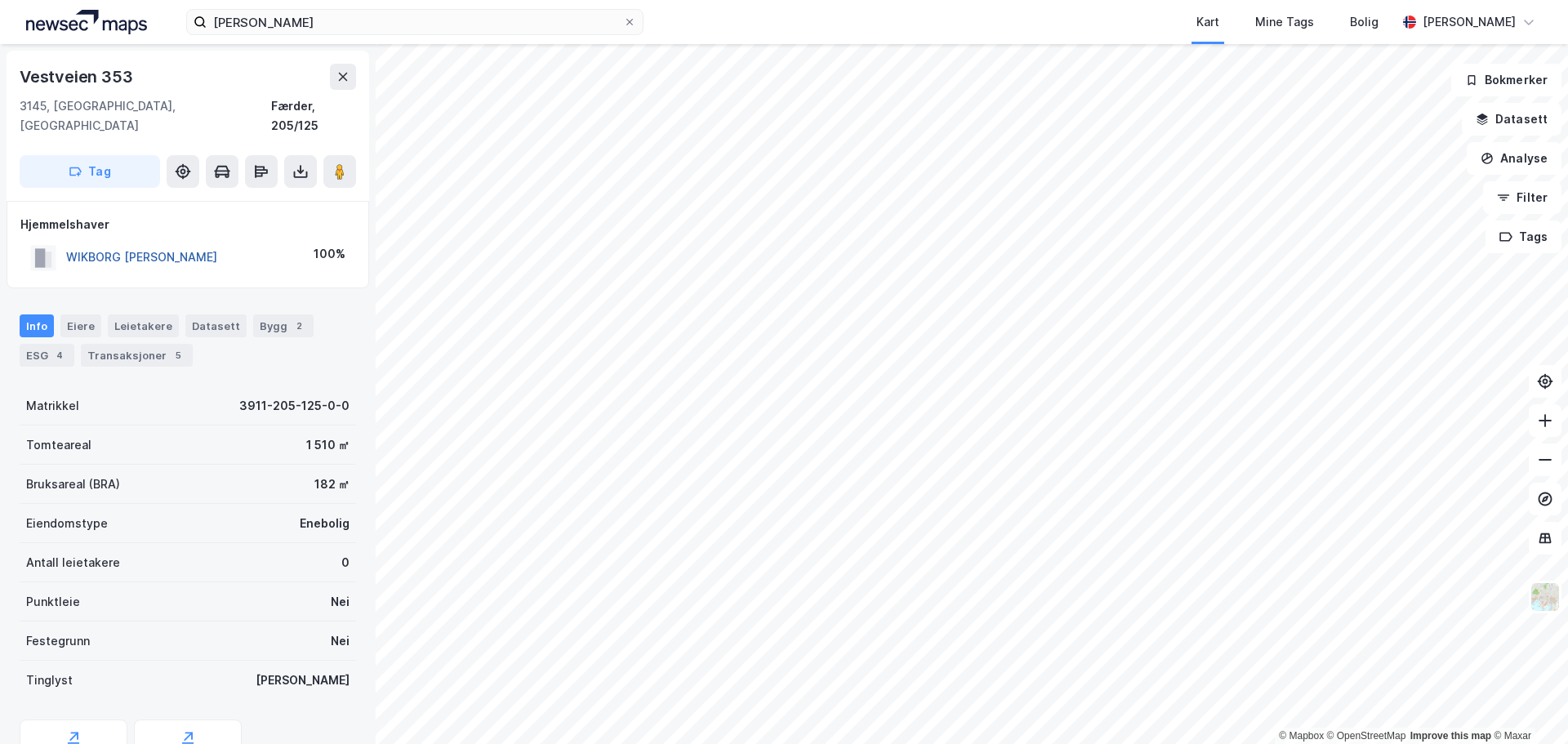
click at [0, 0] on button "WIKBORG [PERSON_NAME]" at bounding box center [0, 0] width 0 height 0
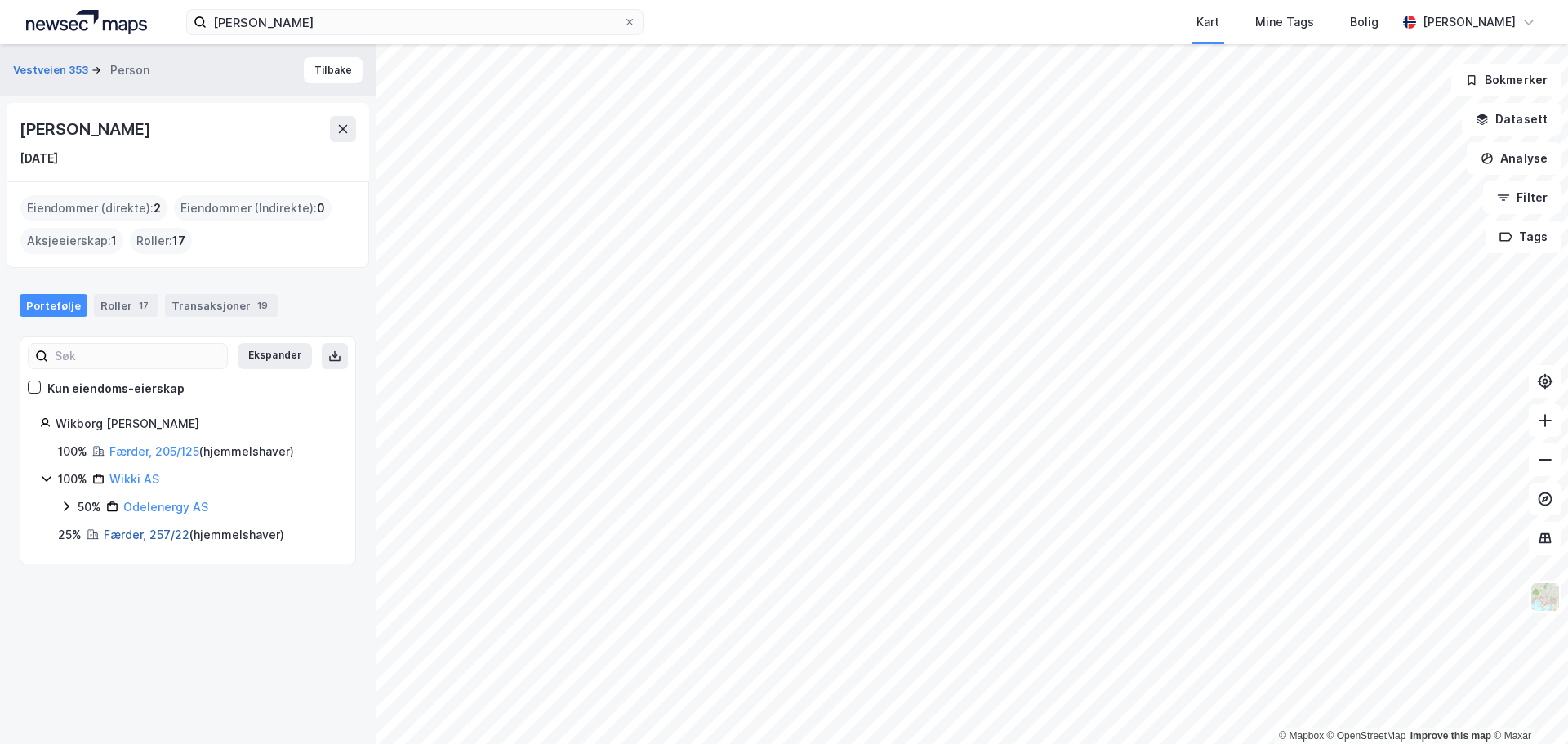
click at [132, 540] on link "Færder, 257/22" at bounding box center [146, 534] width 86 height 14
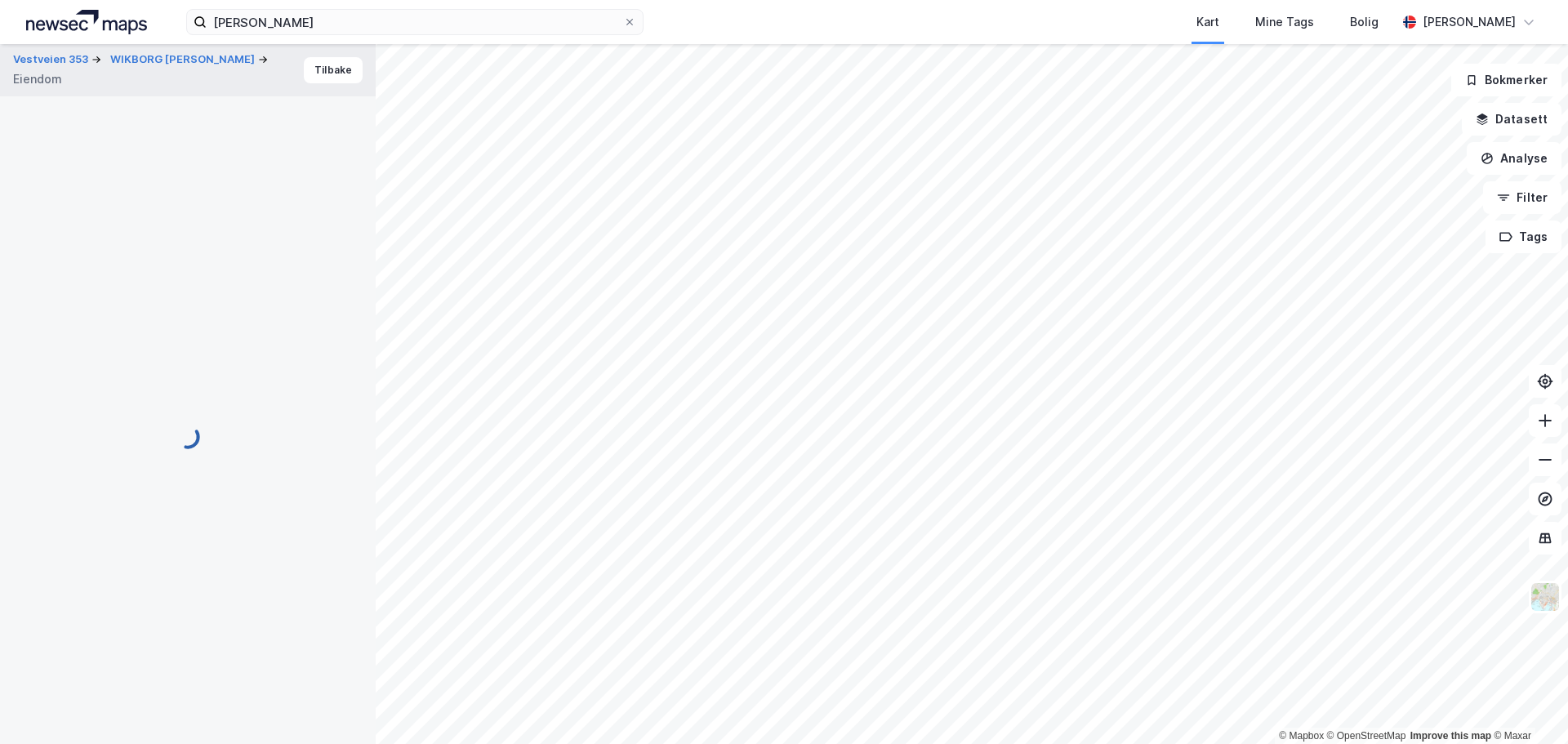
scroll to position [1, 0]
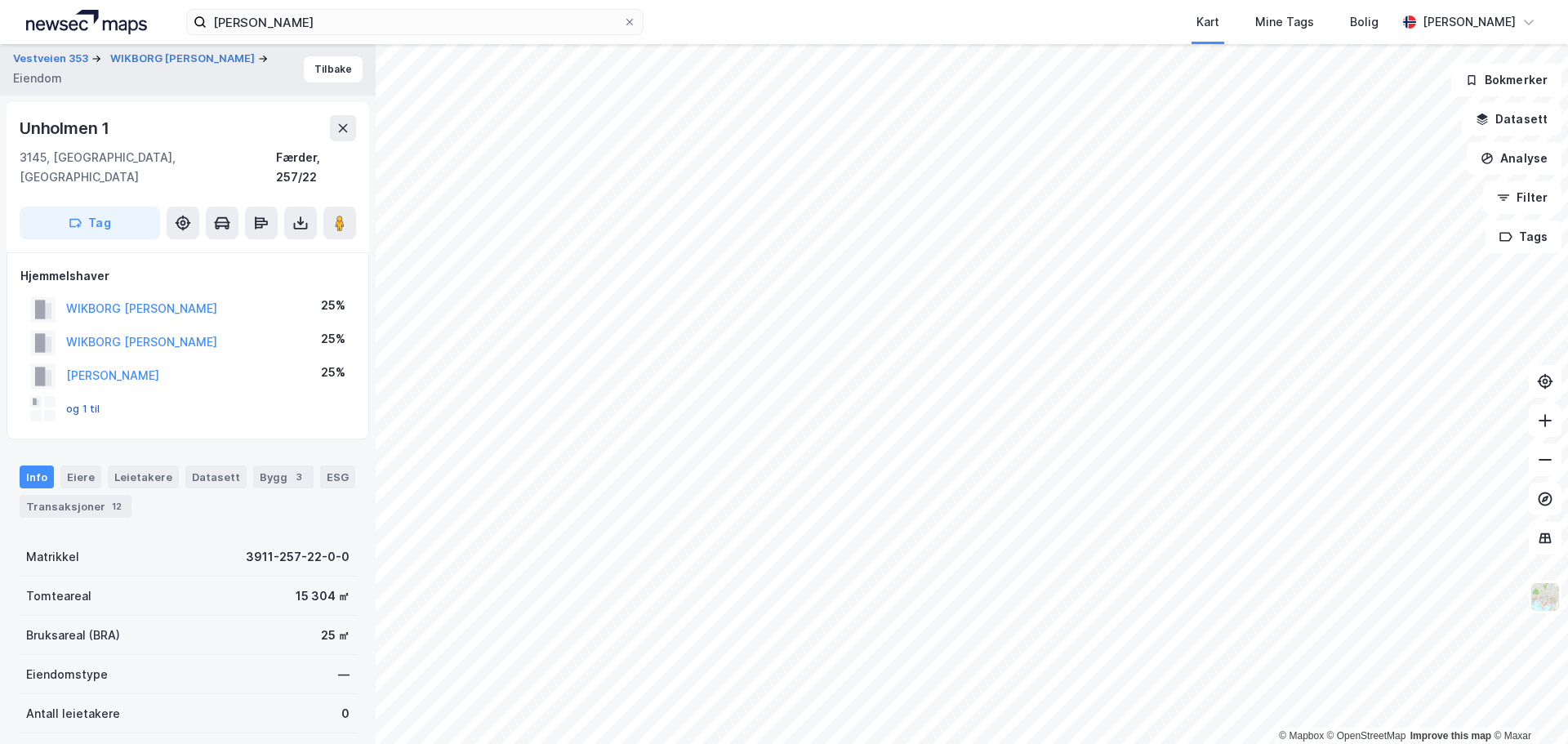
click at [0, 0] on button "og 1 til" at bounding box center [0, 0] width 0 height 0
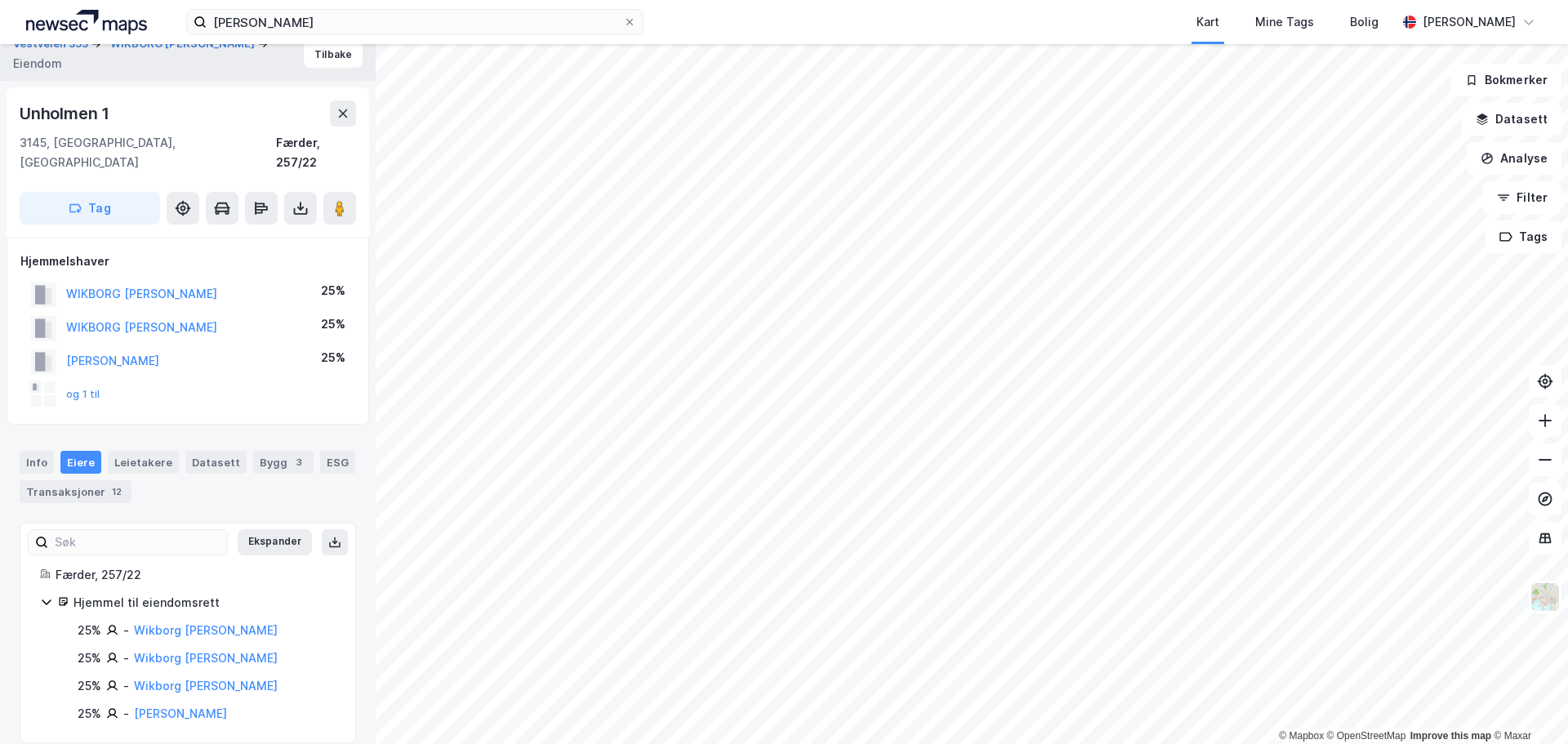
click at [162, 675] on div "Wikborg [PERSON_NAME]" at bounding box center [205, 685] width 144 height 20
click at [163, 678] on link "Wikborg [PERSON_NAME]" at bounding box center [205, 684] width 144 height 14
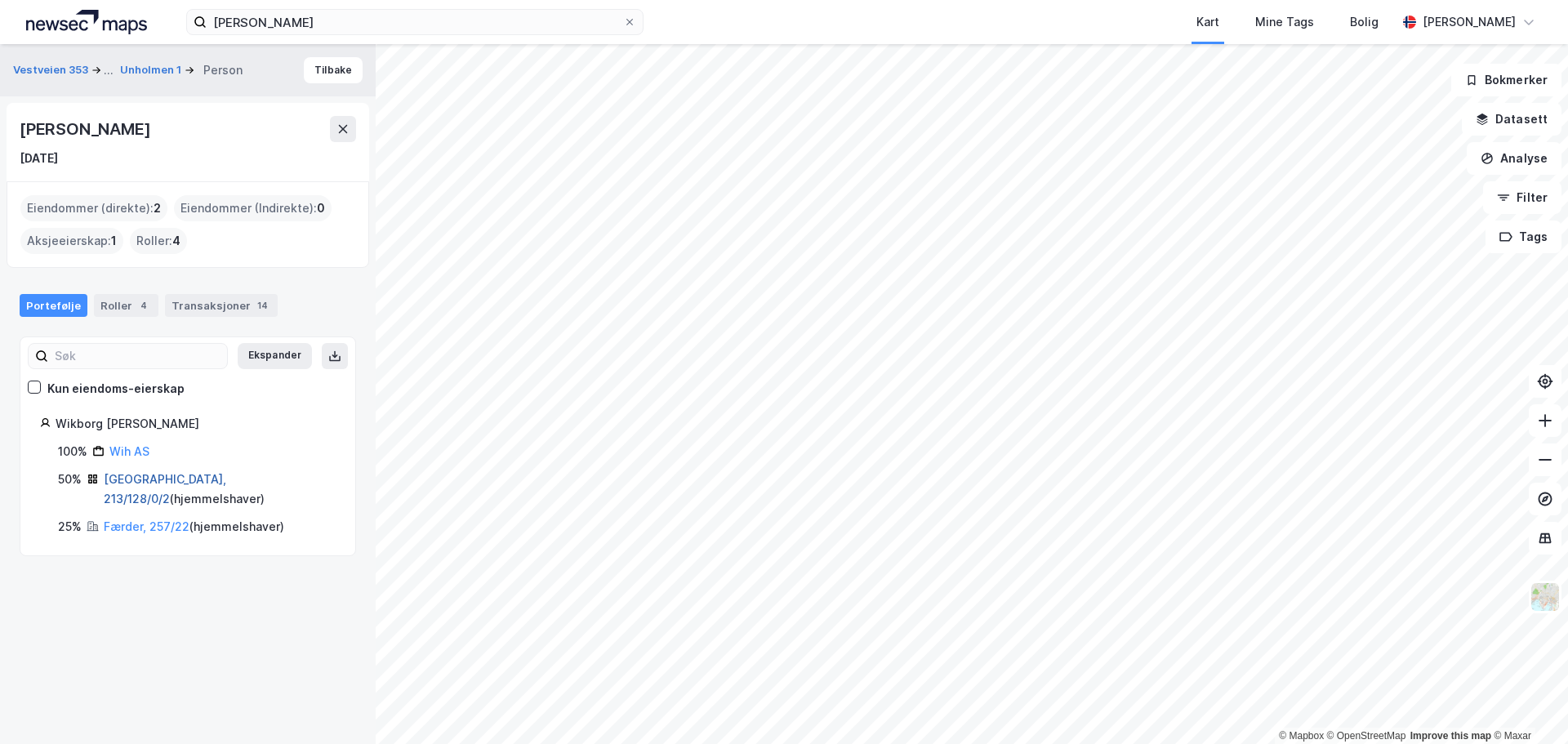
click at [145, 484] on link "[GEOGRAPHIC_DATA], 213/128/0/2" at bounding box center [165, 488] width 123 height 33
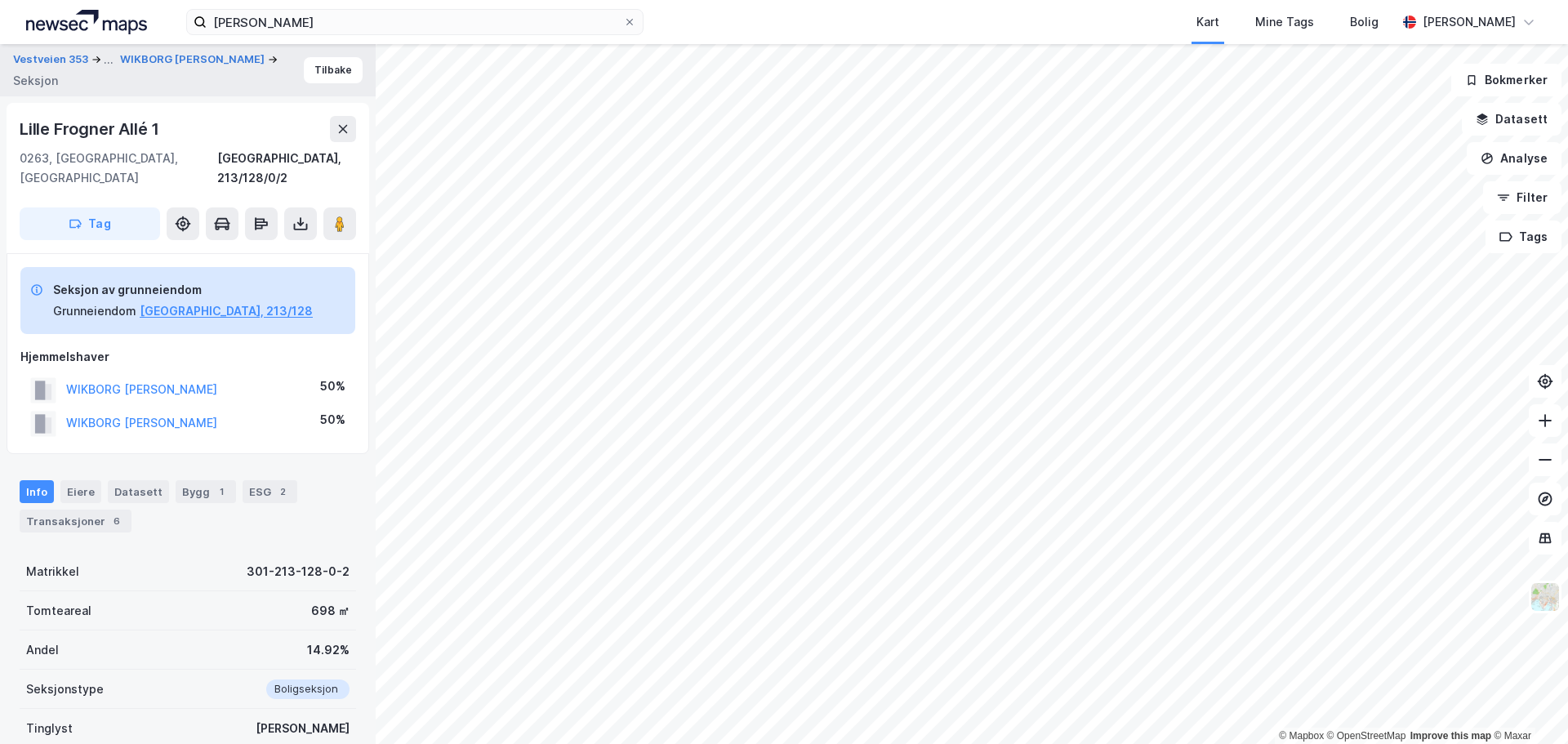
scroll to position [15, 0]
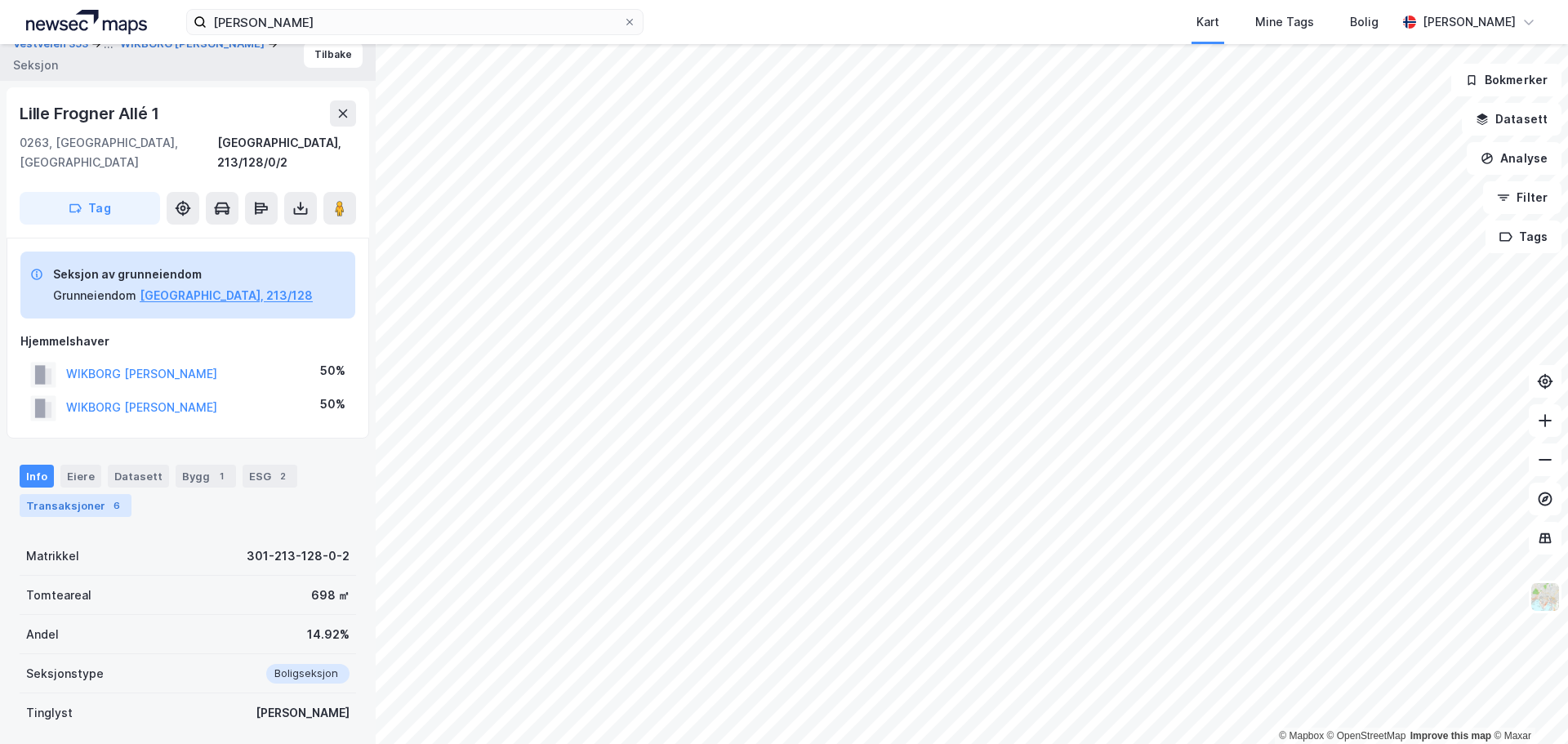
click at [77, 494] on div "Transaksjoner 6" at bounding box center [76, 505] width 112 height 23
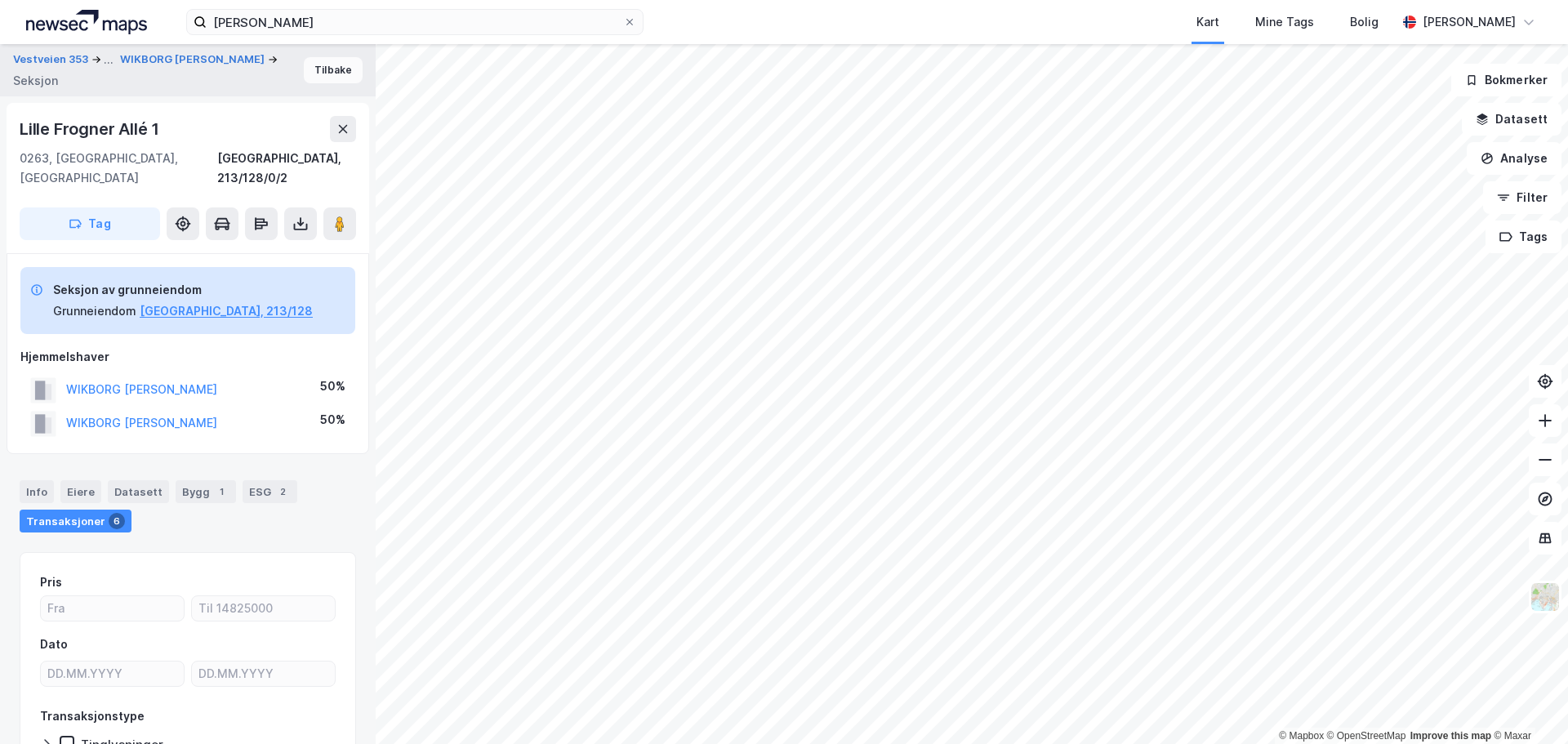
click at [323, 80] on button "Tilbake" at bounding box center [332, 70] width 59 height 26
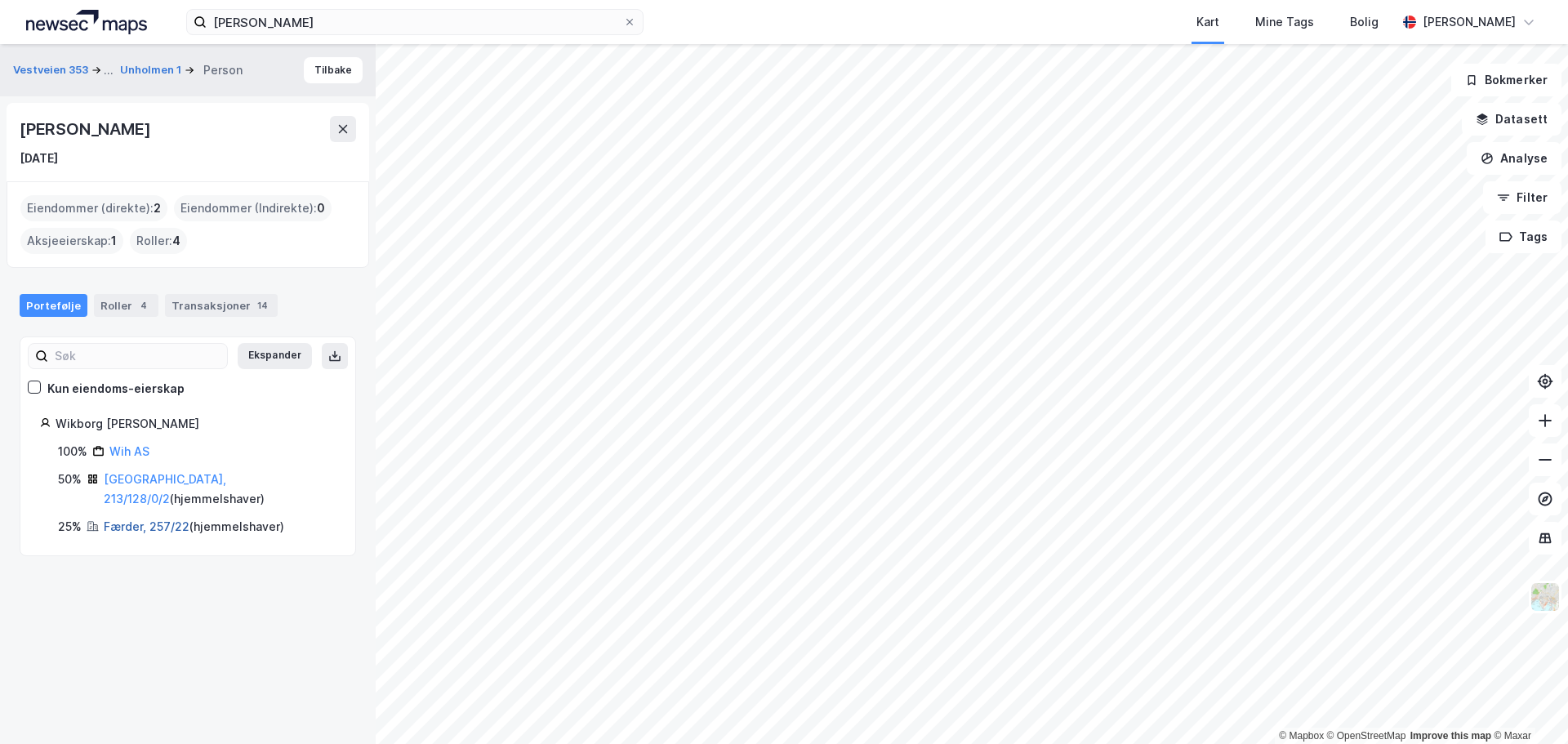
click at [142, 516] on div "Færder, 257/22 ( hjemmelshaver )" at bounding box center [194, 526] width 181 height 20
click at [140, 519] on link "Færder, 257/22" at bounding box center [146, 525] width 86 height 14
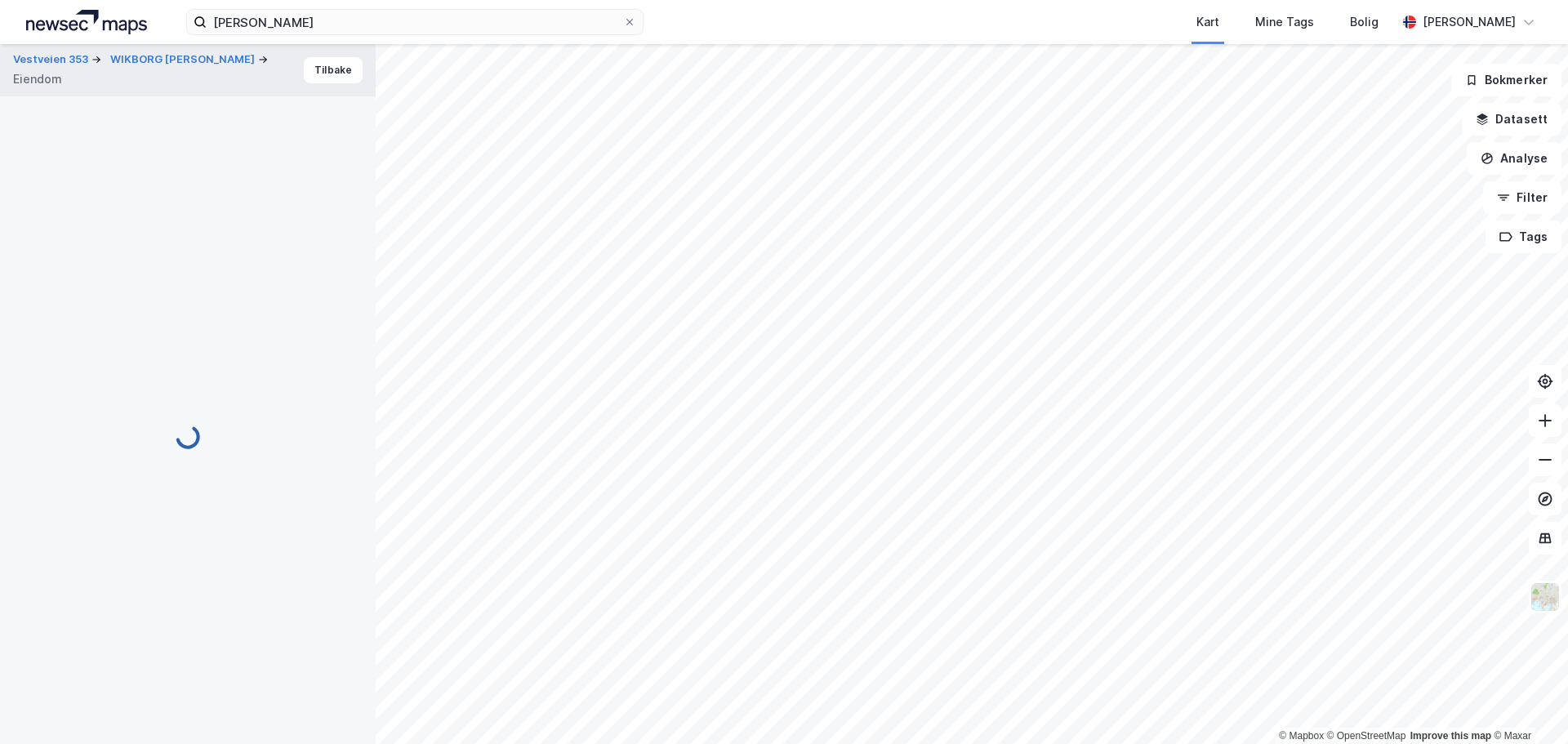
scroll to position [2, 0]
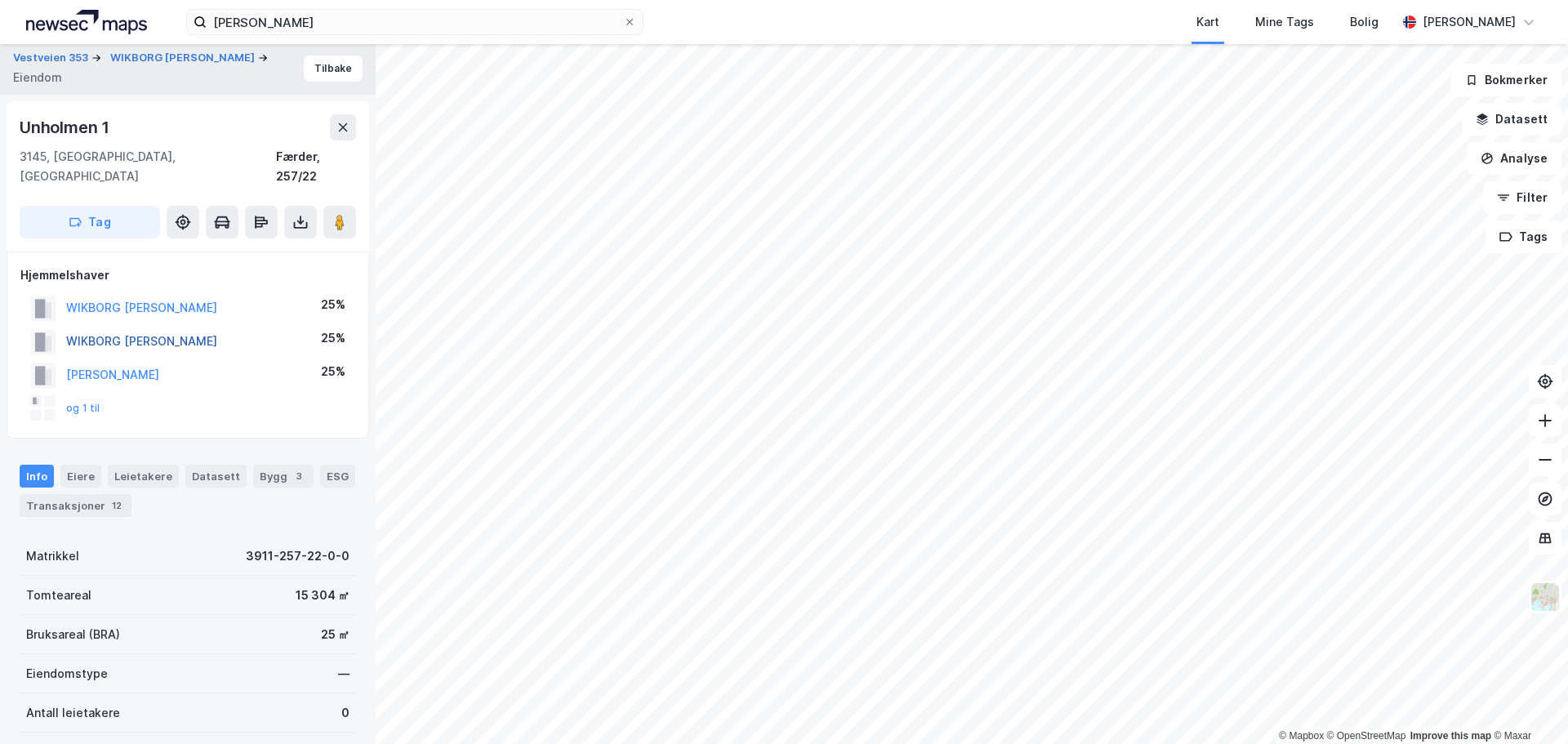
click at [0, 0] on button "WIKBORG [PERSON_NAME]" at bounding box center [0, 0] width 0 height 0
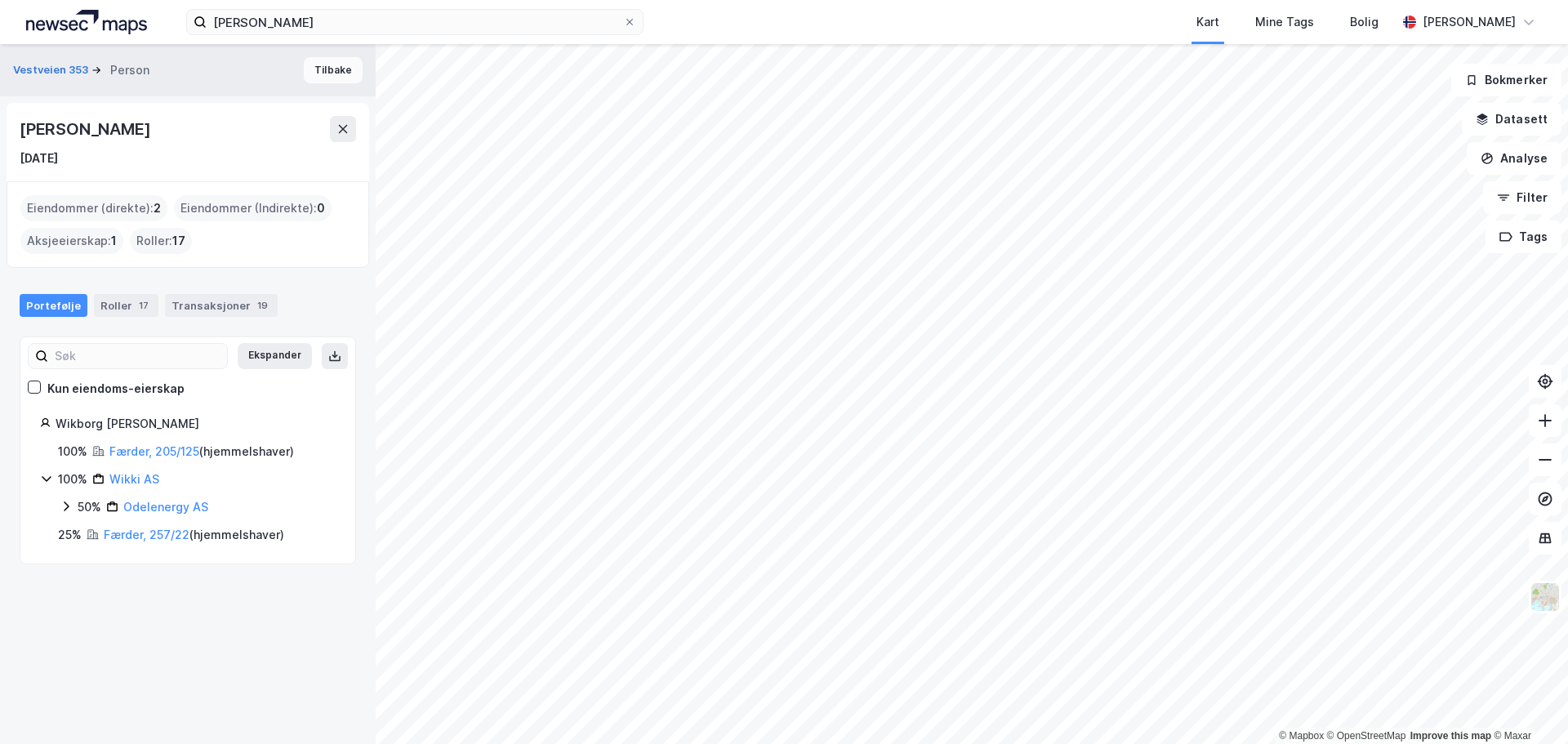
click at [312, 77] on button "Tilbake" at bounding box center [332, 70] width 59 height 26
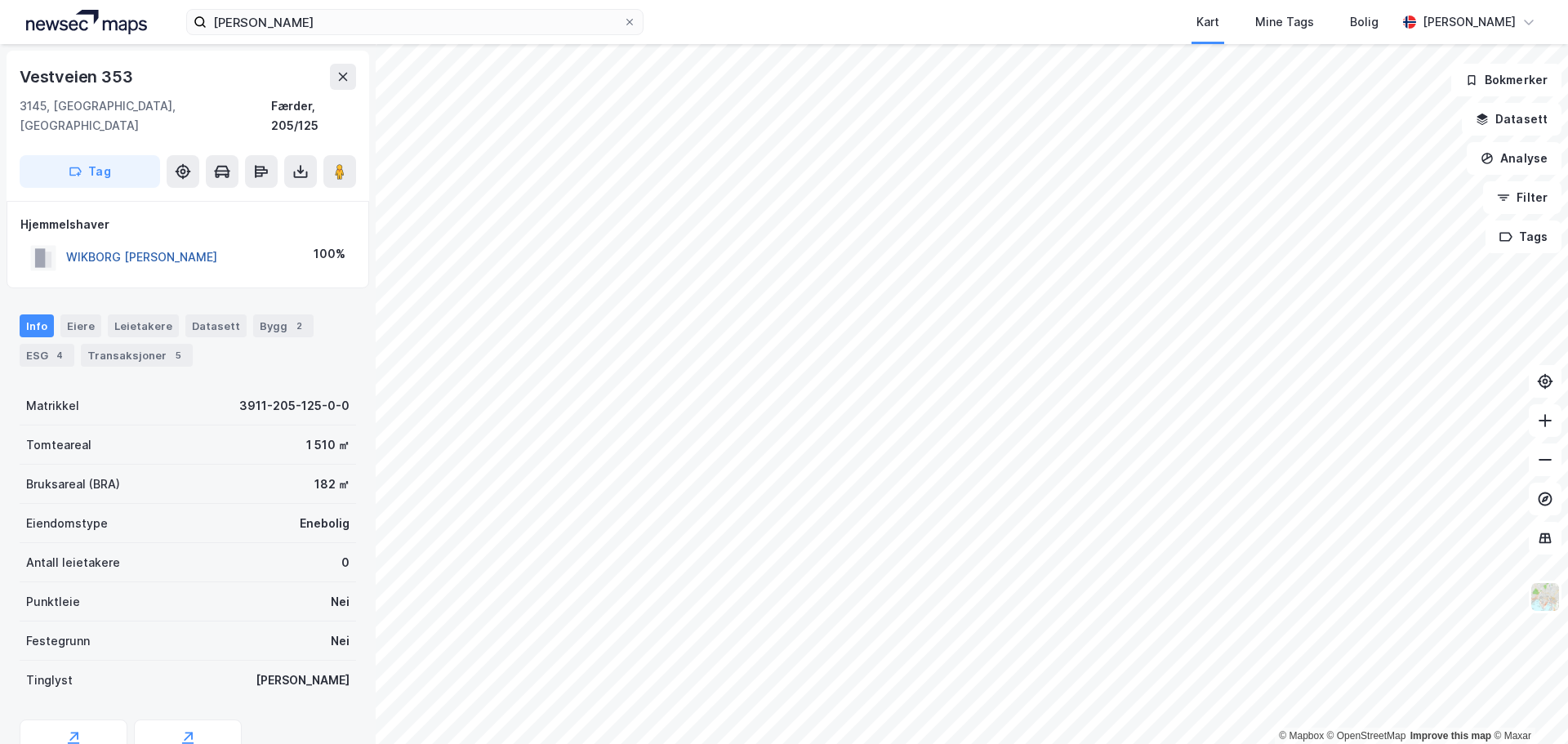
click at [0, 0] on button "WIKBORG [PERSON_NAME]" at bounding box center [0, 0] width 0 height 0
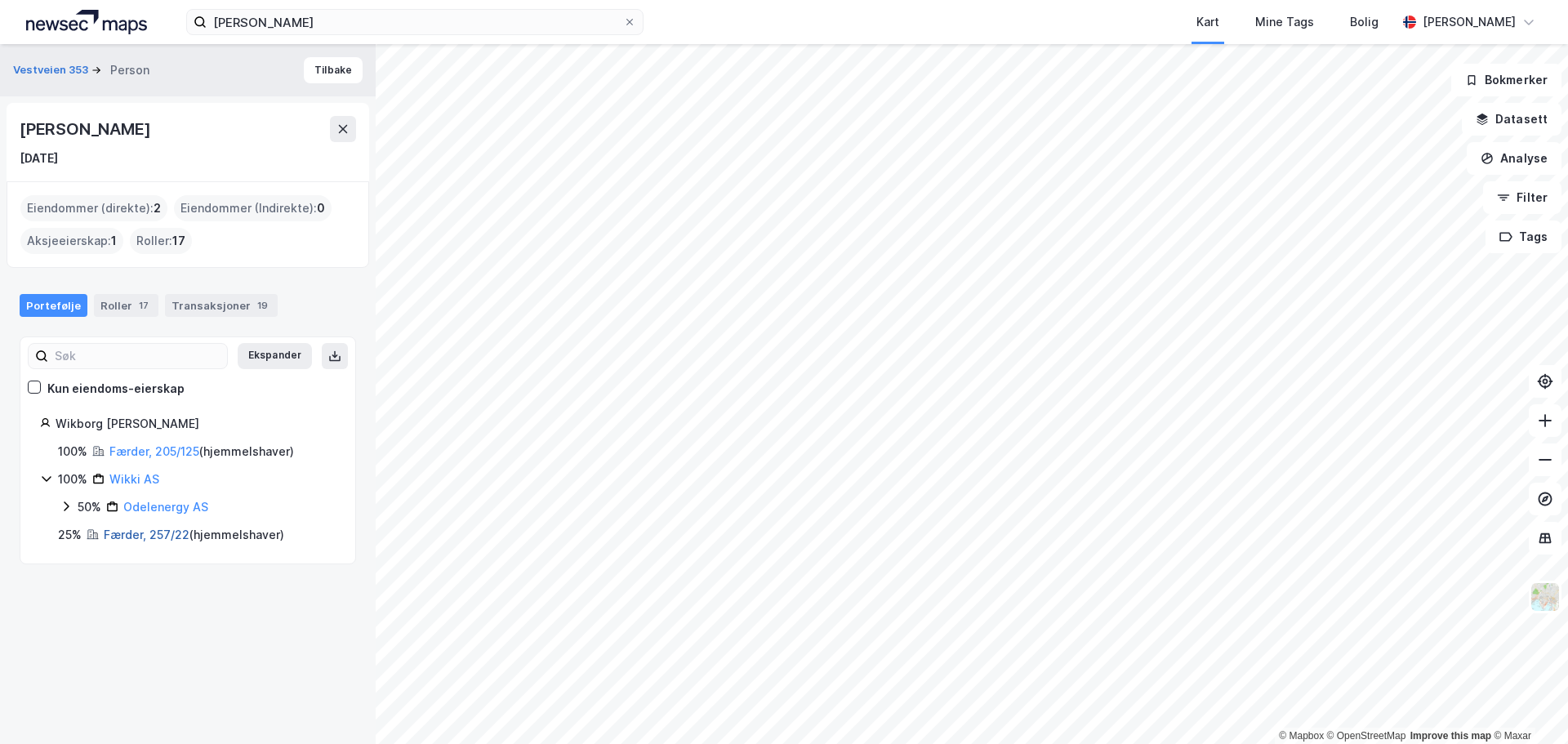
click at [141, 538] on link "Færder, 257/22" at bounding box center [146, 534] width 86 height 14
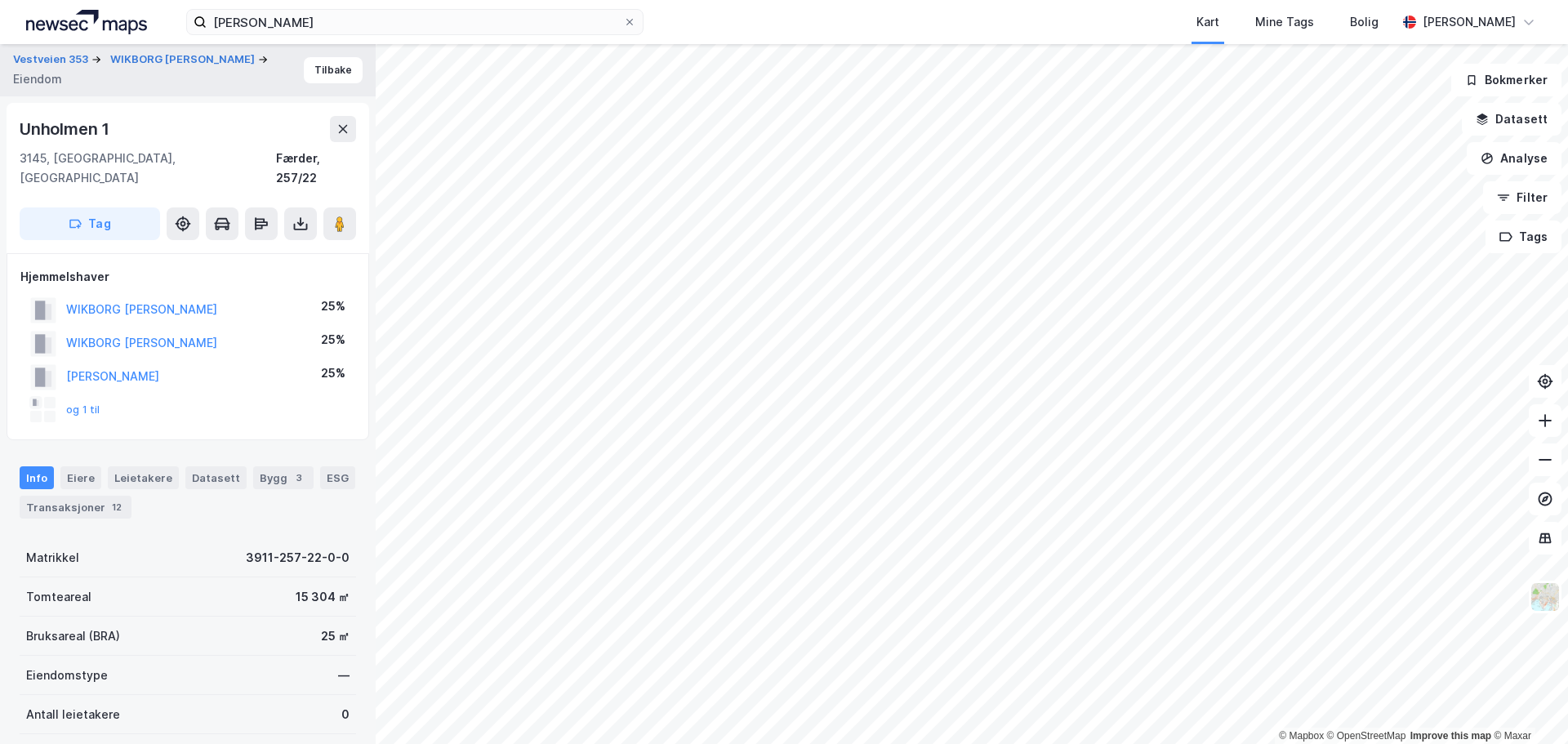
scroll to position [1, 0]
click at [0, 0] on button "[PERSON_NAME]" at bounding box center [0, 0] width 0 height 0
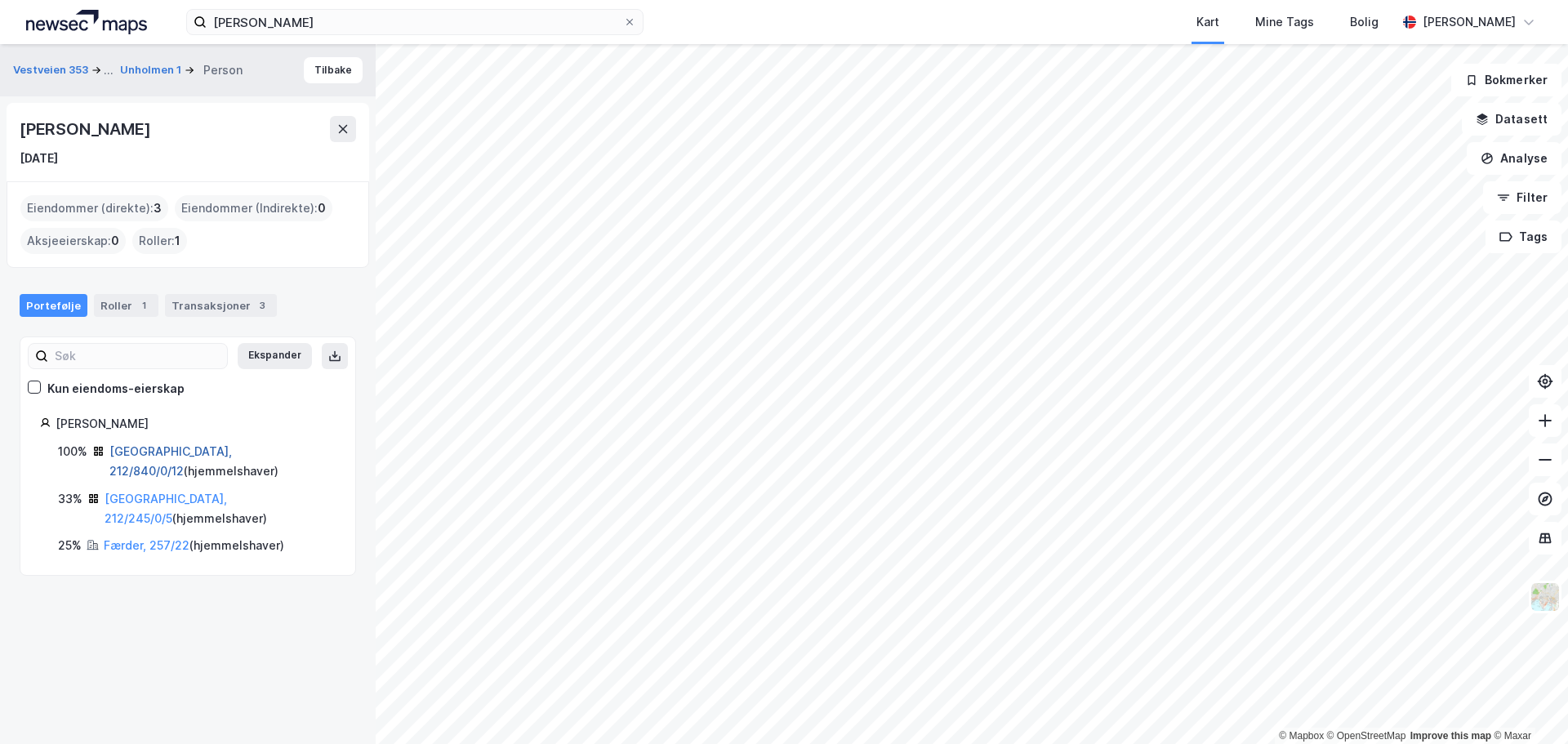
click at [150, 449] on link "[GEOGRAPHIC_DATA], 212/840/0/12" at bounding box center [171, 460] width 123 height 33
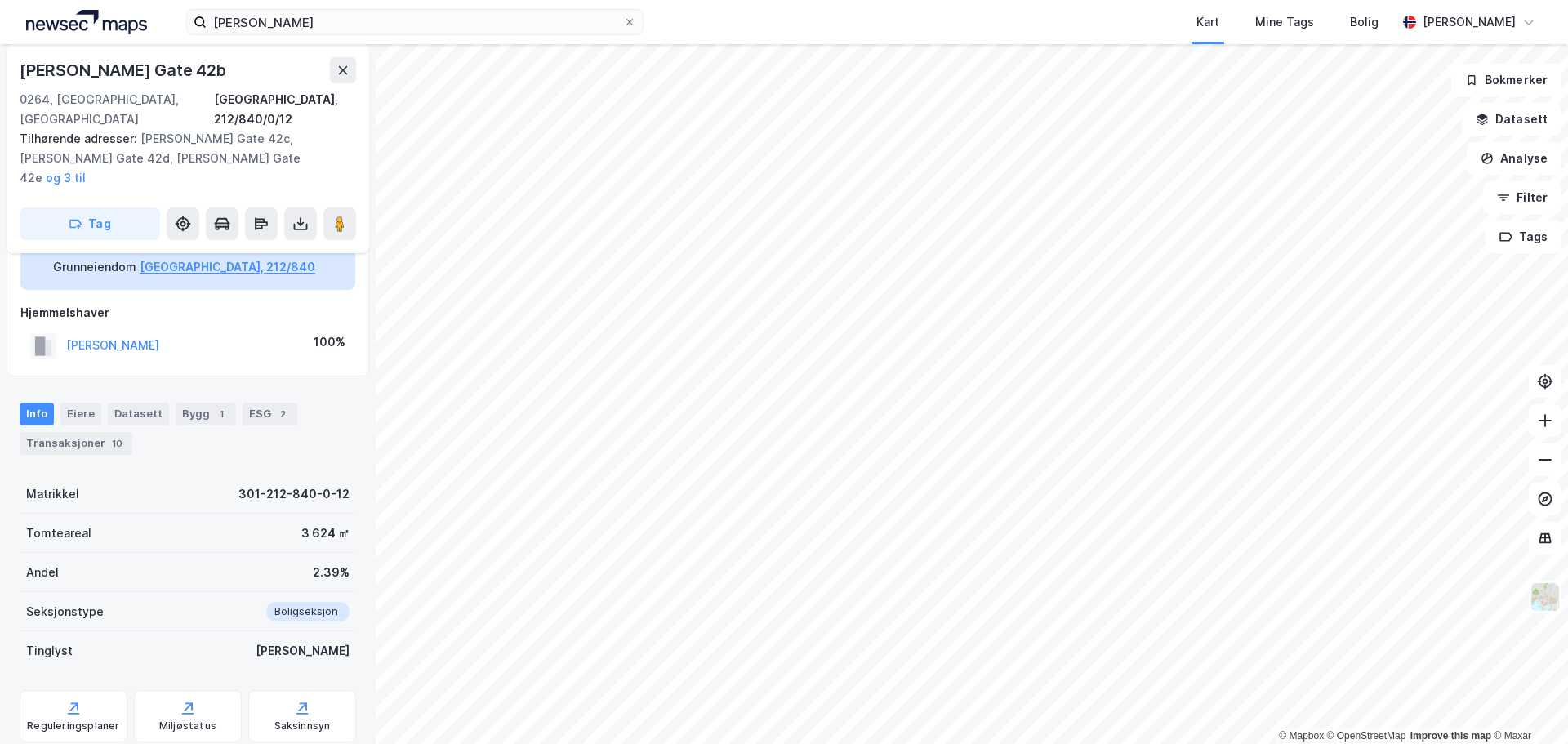
scroll to position [115, 0]
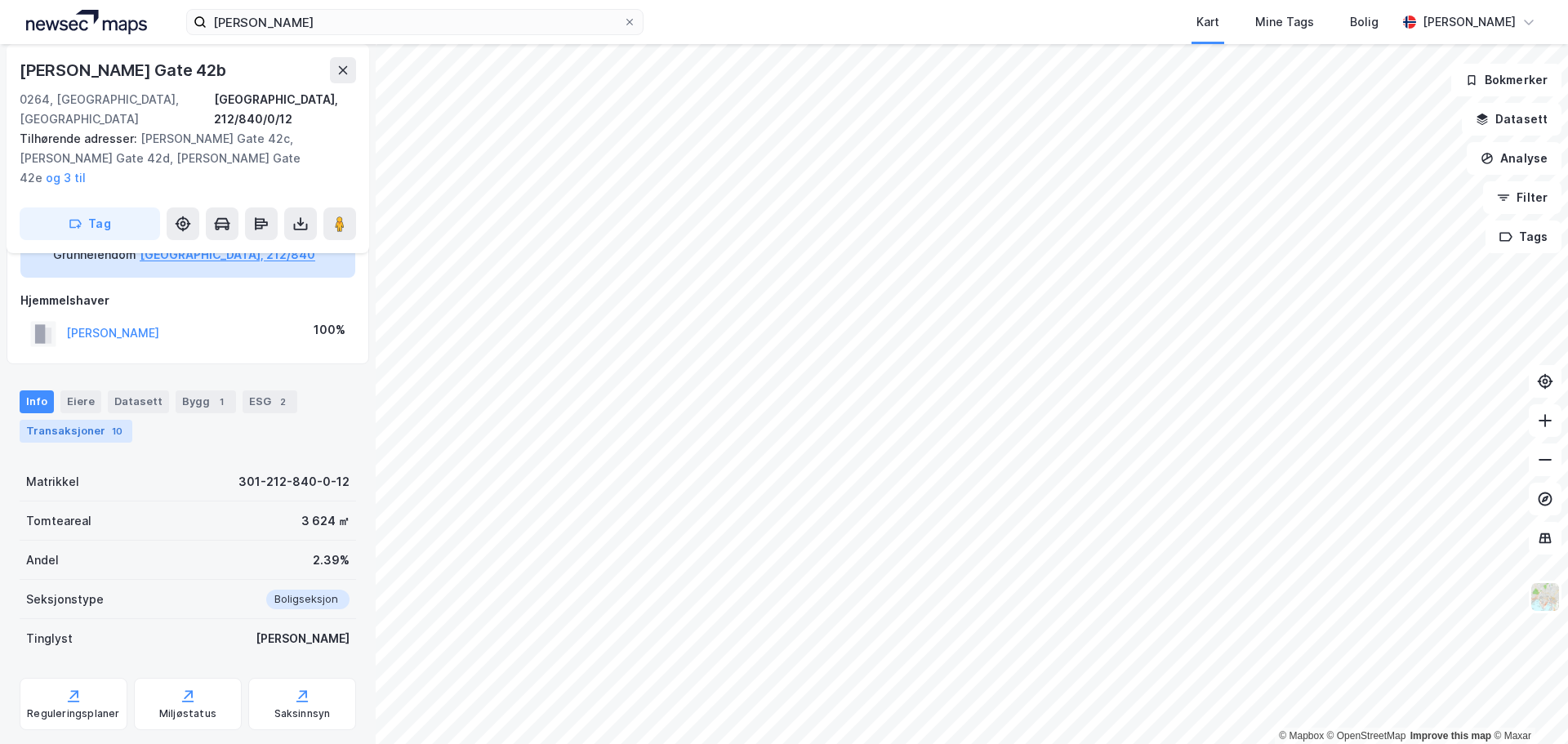
click at [97, 420] on div "Transaksjoner 10" at bounding box center [76, 431] width 113 height 23
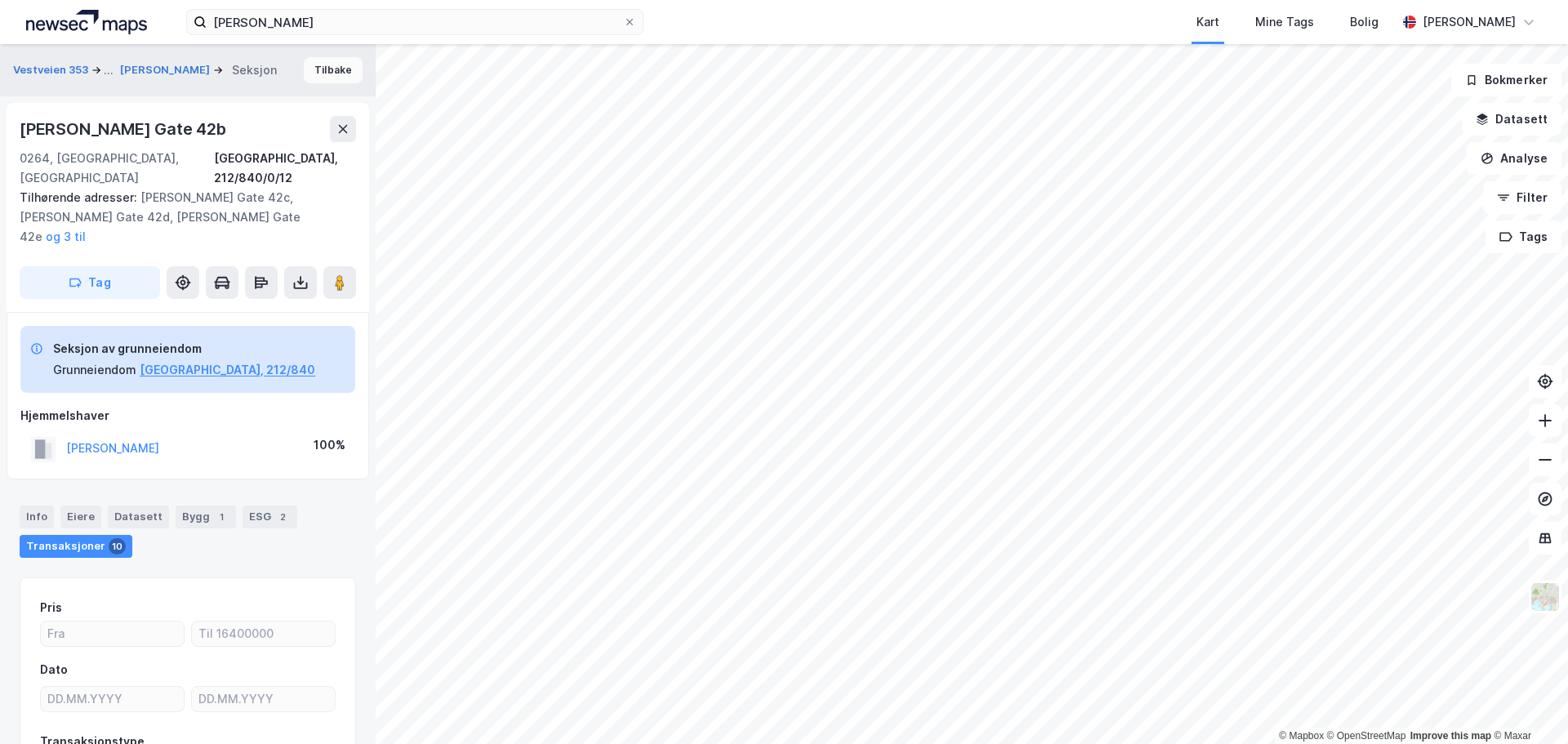
click at [333, 66] on button "Tilbake" at bounding box center [332, 70] width 59 height 26
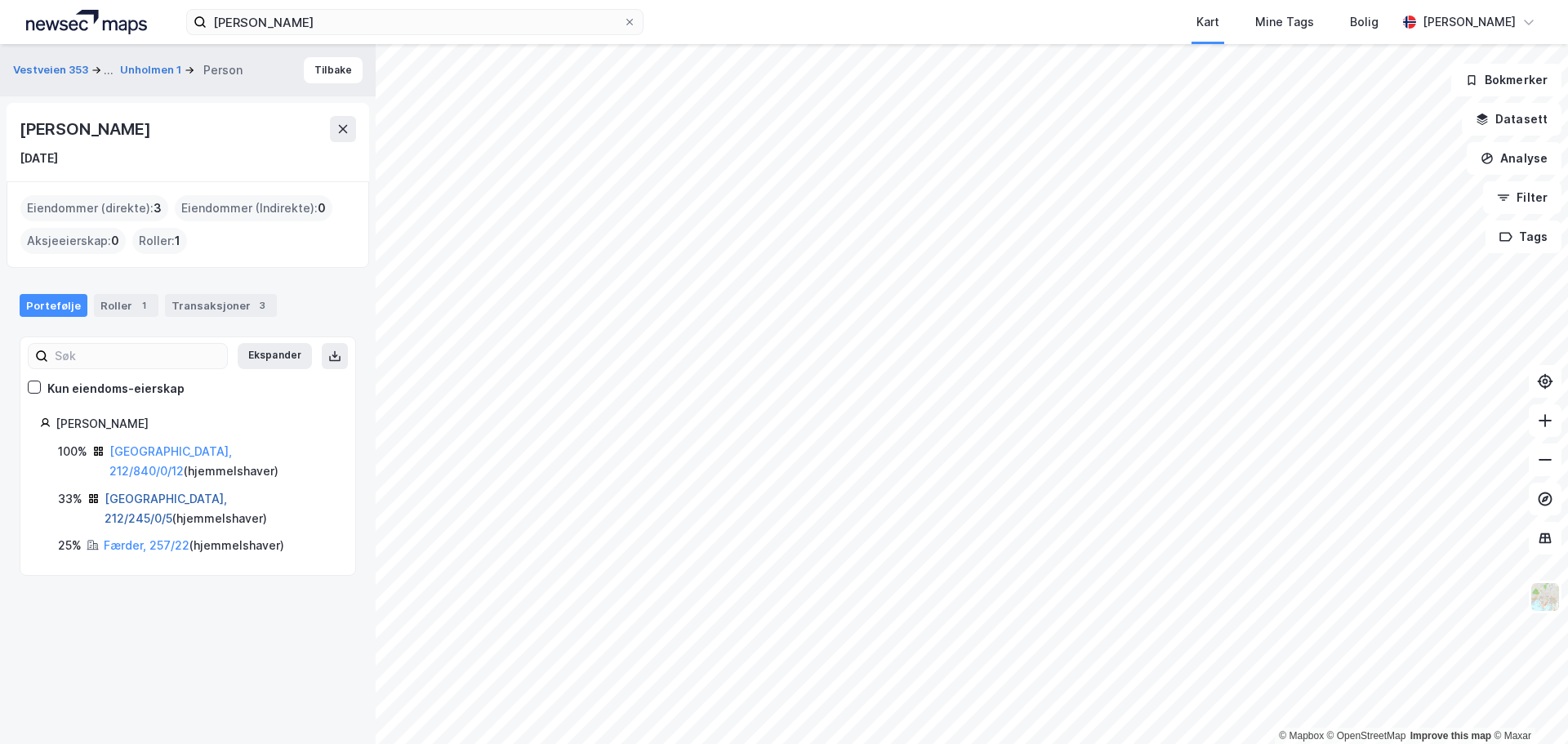
click at [173, 491] on link "[GEOGRAPHIC_DATA], 212/245/0/5" at bounding box center [166, 507] width 123 height 33
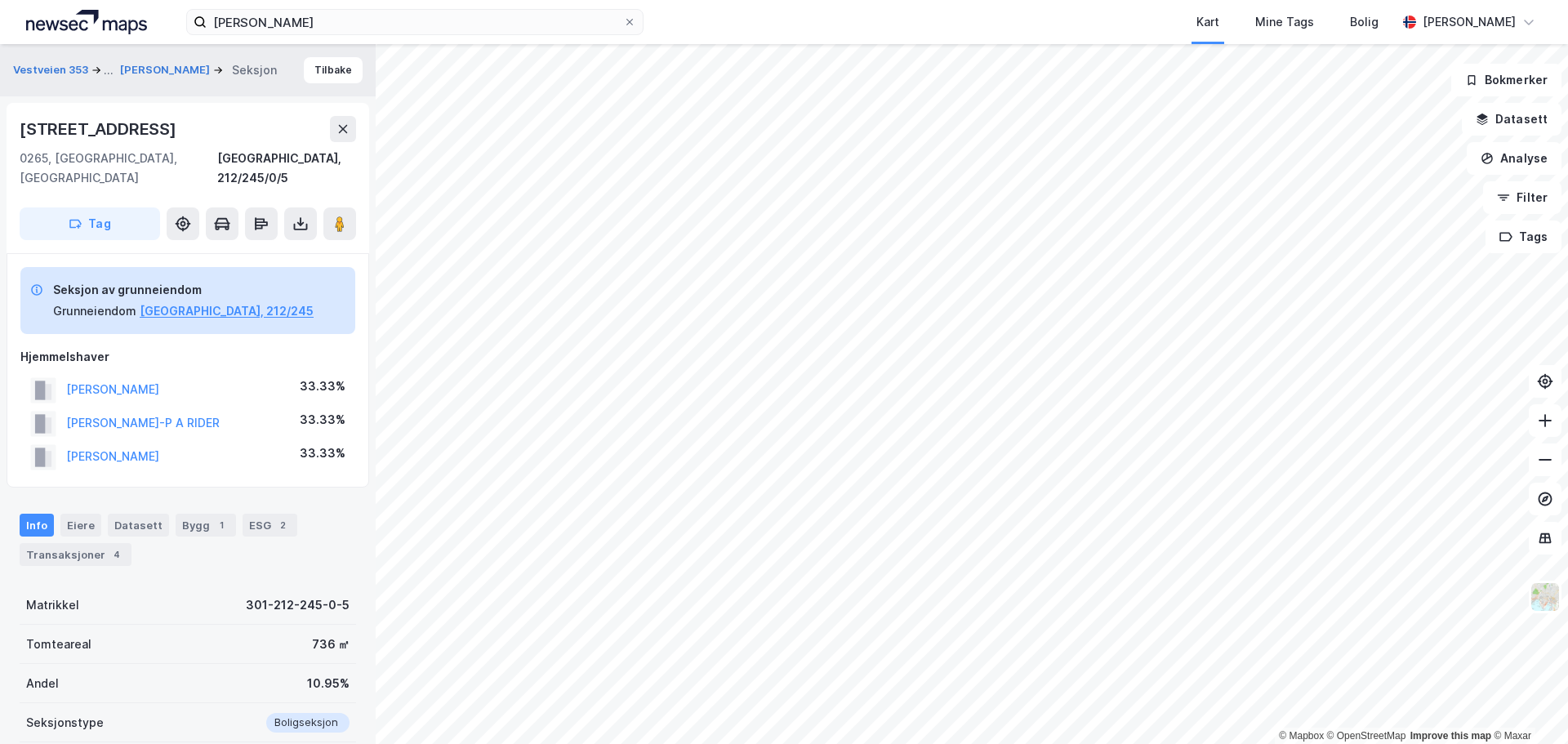
scroll to position [1, 0]
click at [103, 542] on div "Transaksjoner 4" at bounding box center [76, 553] width 112 height 23
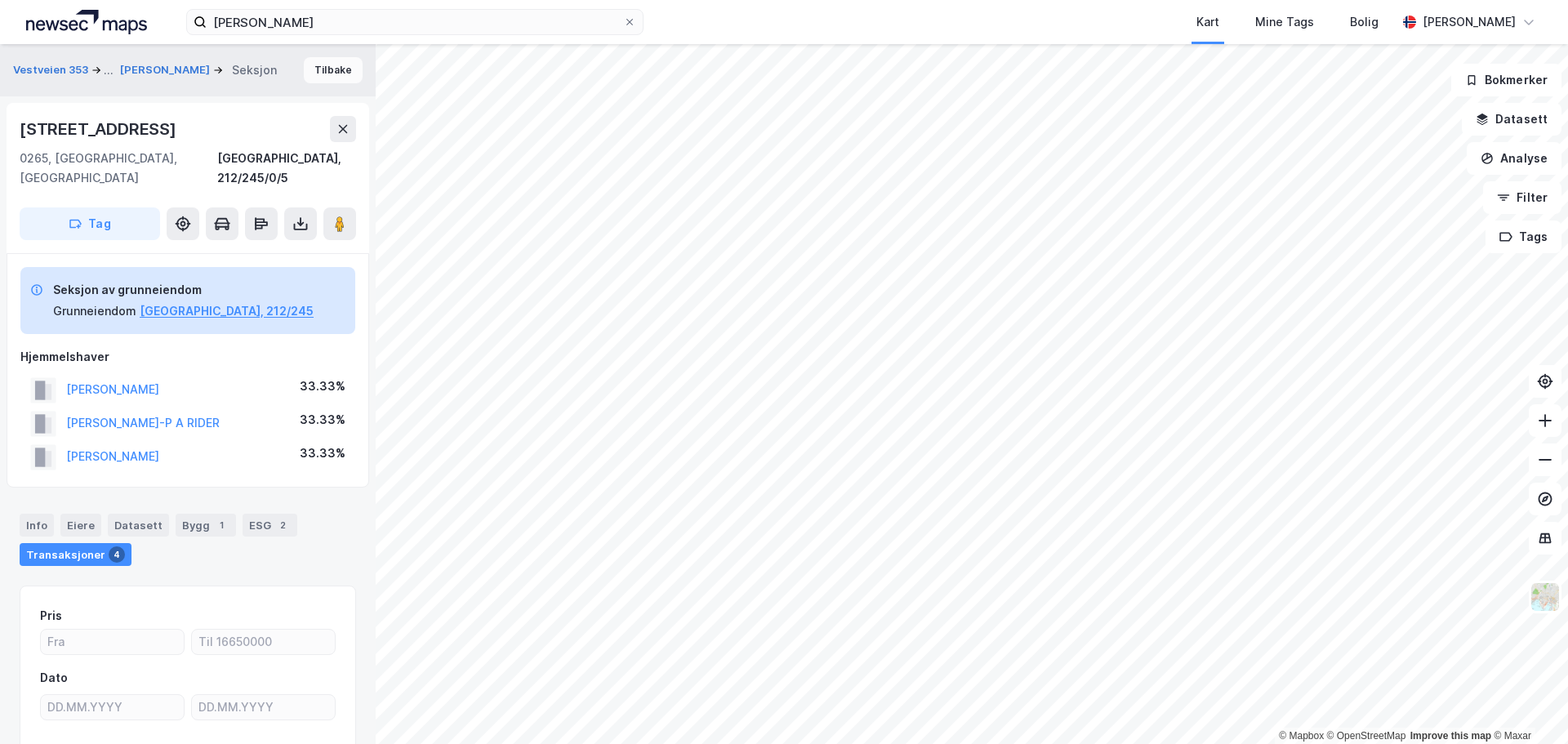
click at [333, 73] on button "Tilbake" at bounding box center [332, 70] width 59 height 26
